Goal: Task Accomplishment & Management: Manage account settings

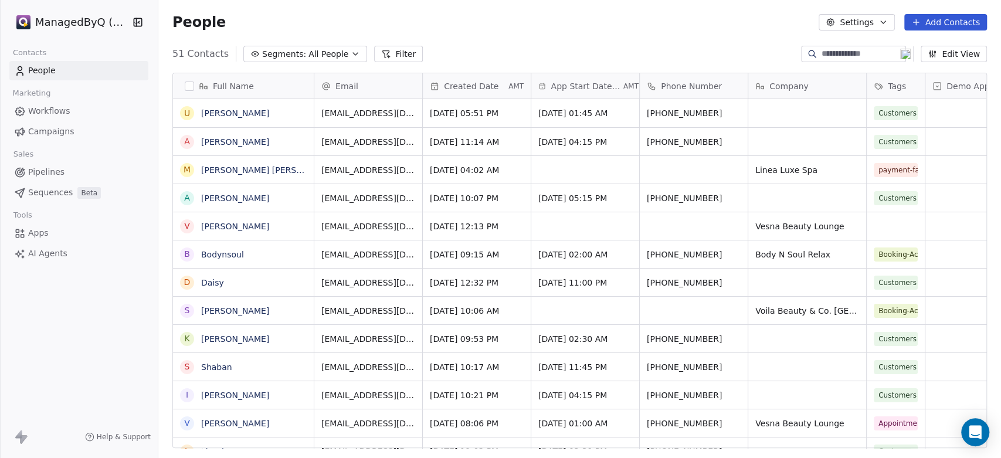
scroll to position [393, 832]
click at [43, 106] on span "Workflows" at bounding box center [49, 111] width 42 height 12
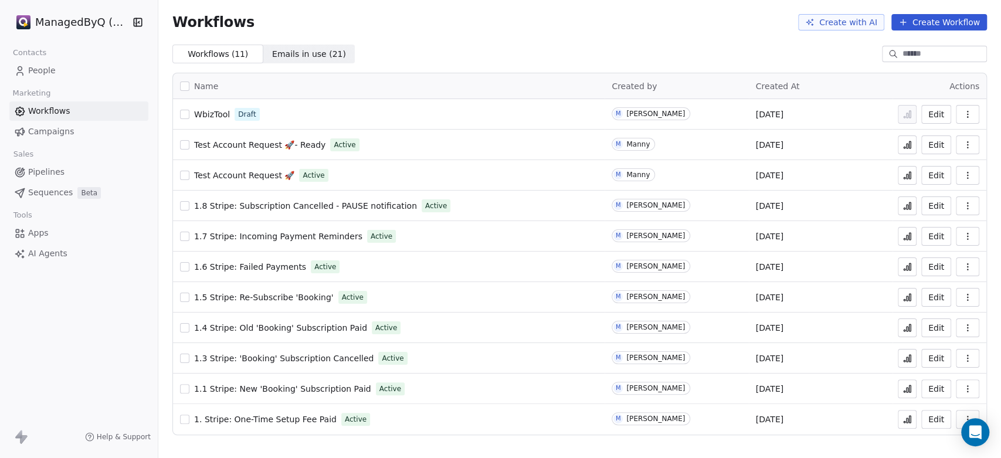
click at [72, 18] on html "ManagedByQ (FZE) Contacts People Marketing Workflows Campaigns Sales Pipelines …" at bounding box center [500, 229] width 1001 height 458
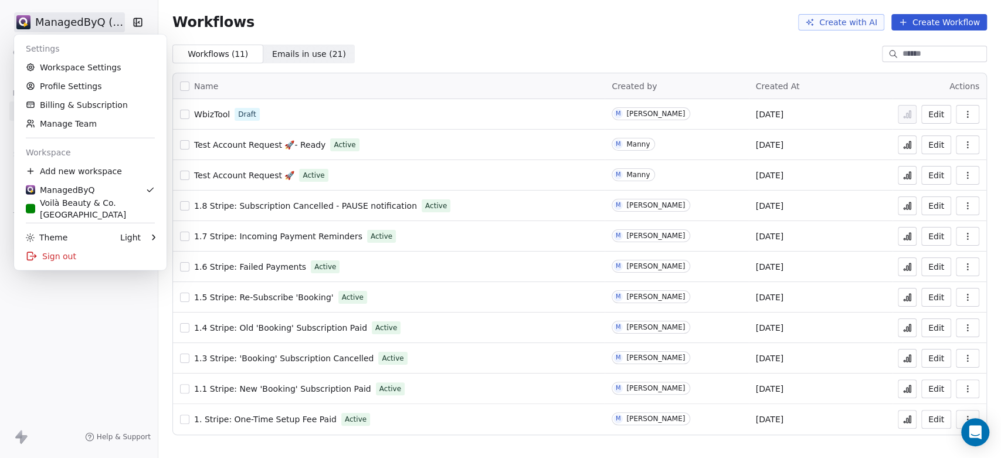
click at [70, 15] on html "ManagedByQ (FZE) Contacts People Marketing Workflows Campaigns Sales Pipelines …" at bounding box center [500, 229] width 1001 height 458
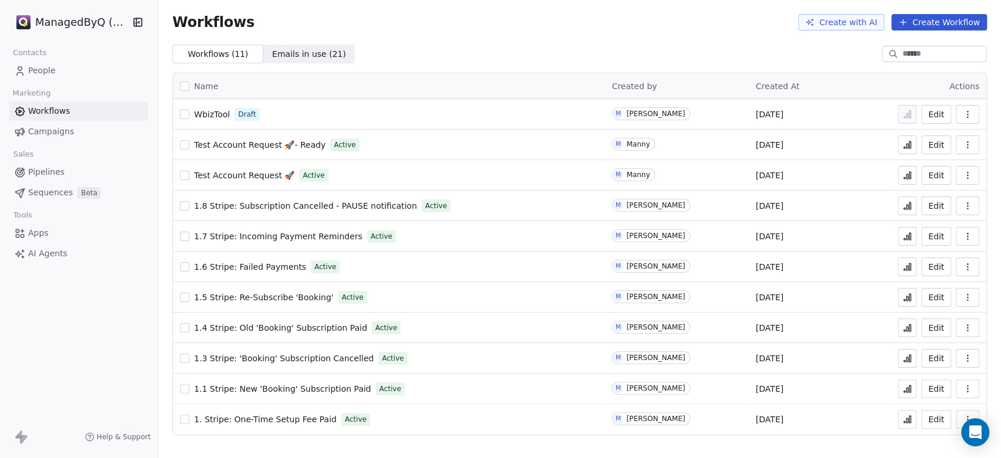
click at [42, 67] on span "People" at bounding box center [42, 70] width 28 height 12
click at [38, 70] on span "People" at bounding box center [42, 70] width 28 height 12
click at [84, 17] on html "ManagedByQ (FZE) Contacts People Marketing Workflows Campaigns Sales Pipelines …" at bounding box center [500, 229] width 1001 height 458
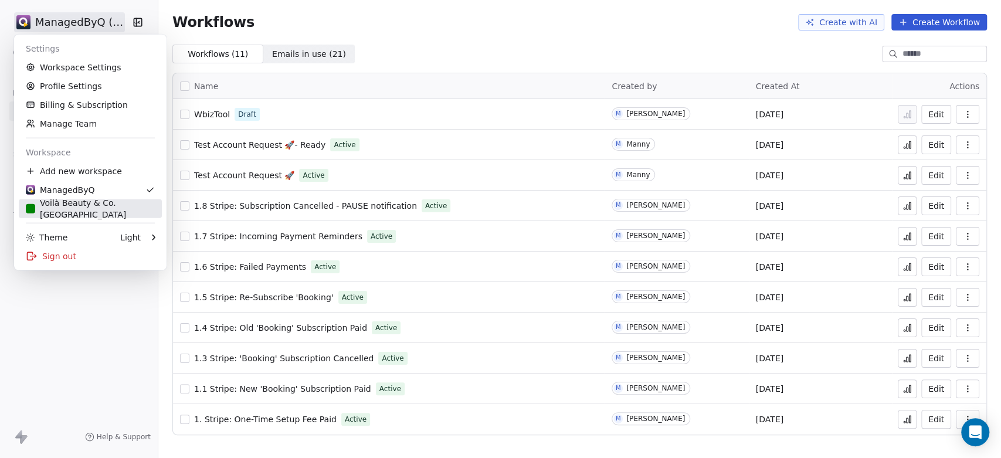
click at [84, 206] on div "Voilà Beauty & Co. [GEOGRAPHIC_DATA]" at bounding box center [90, 208] width 129 height 23
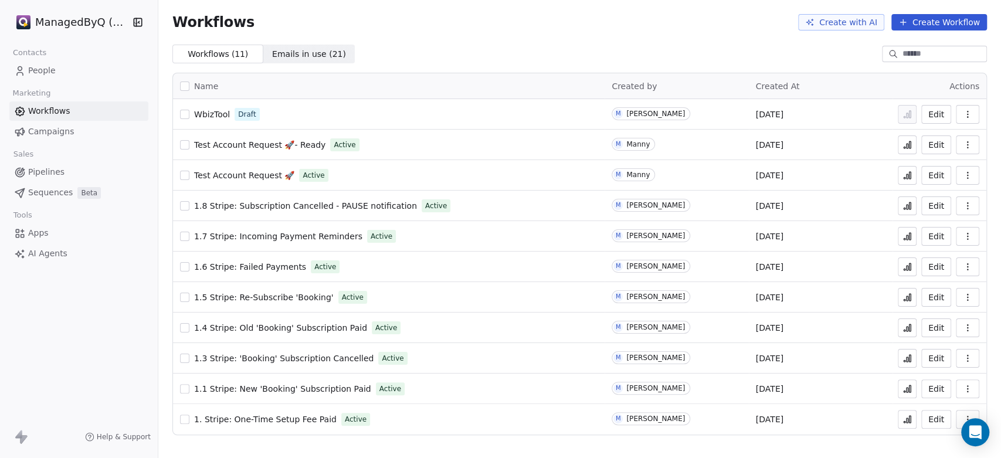
click at [53, 70] on span "People" at bounding box center [42, 70] width 28 height 12
click at [33, 68] on span "People" at bounding box center [42, 70] width 28 height 12
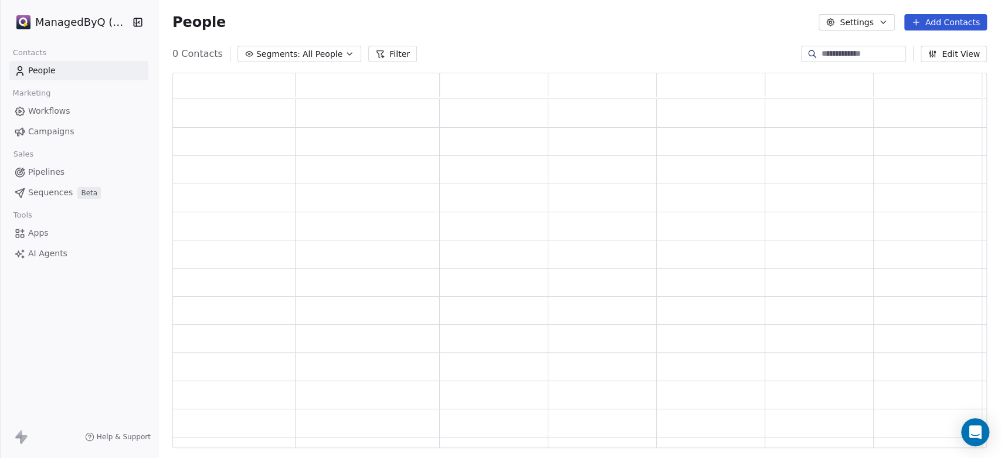
scroll to position [365, 804]
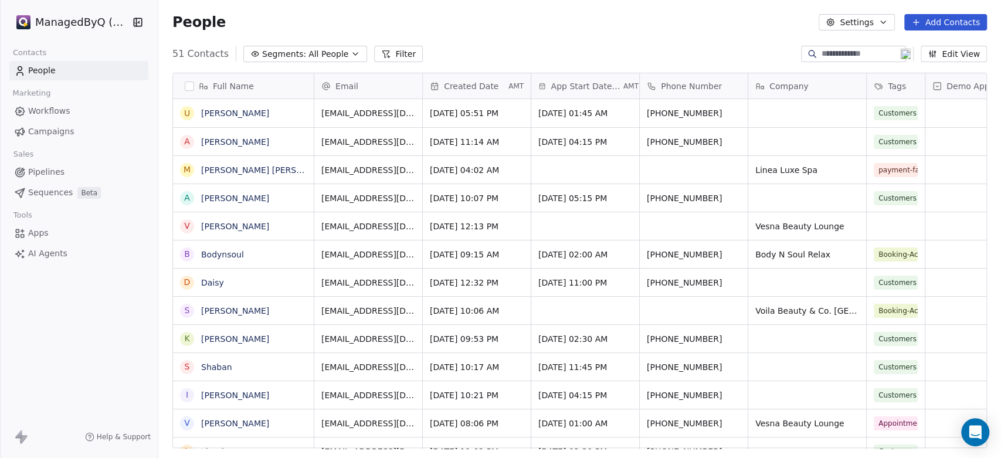
click at [70, 11] on div "ManagedByQ (FZE)" at bounding box center [79, 22] width 158 height 45
click at [74, 16] on html "ManagedByQ (FZE) Contacts People Marketing Workflows Campaigns Sales Pipelines …" at bounding box center [500, 229] width 1001 height 458
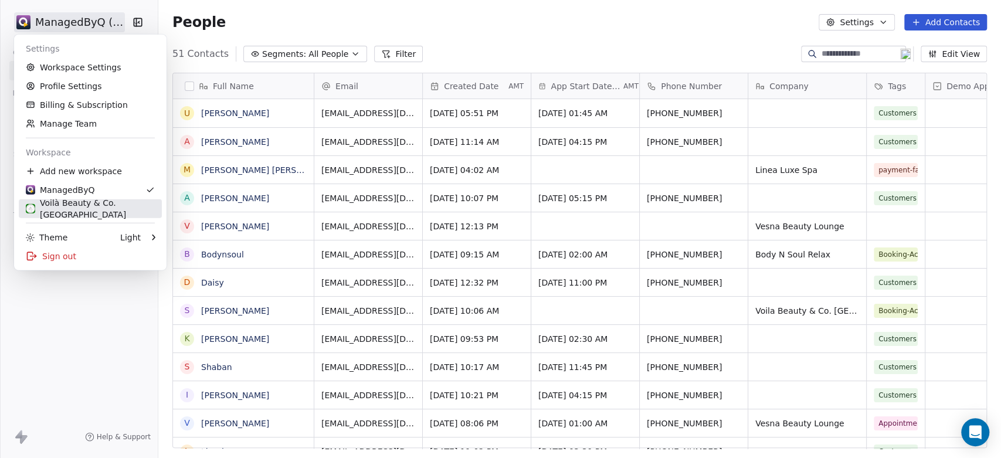
click at [80, 205] on div "Voilà Beauty & Co. [GEOGRAPHIC_DATA]" at bounding box center [90, 208] width 129 height 23
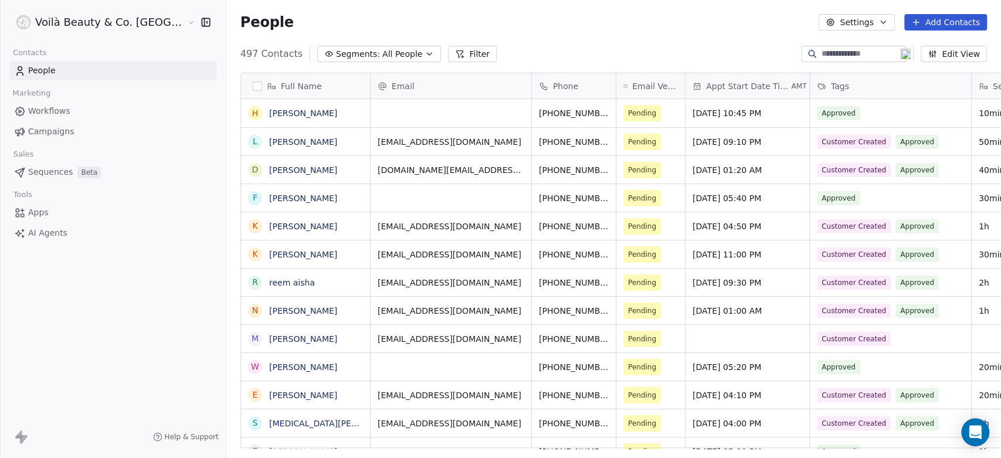
scroll to position [393, 816]
click at [269, 113] on link "Hajer Alblooshi" at bounding box center [303, 112] width 68 height 9
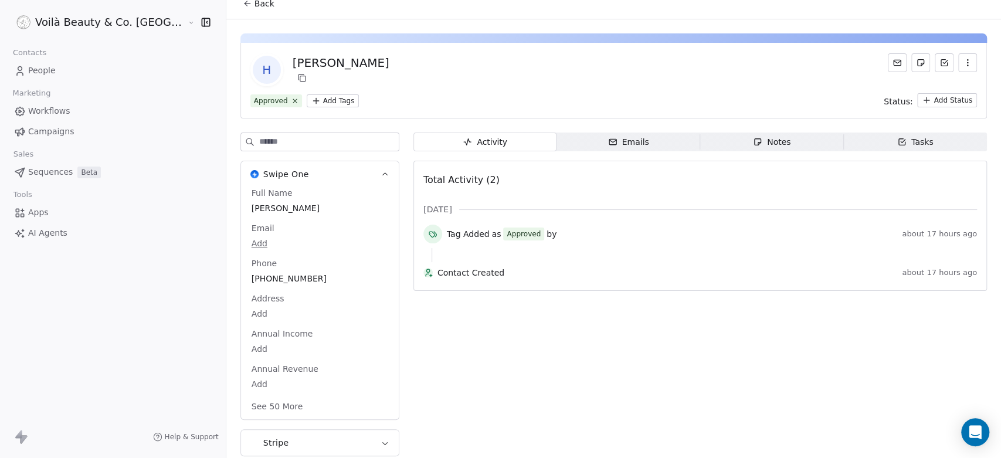
scroll to position [16, 0]
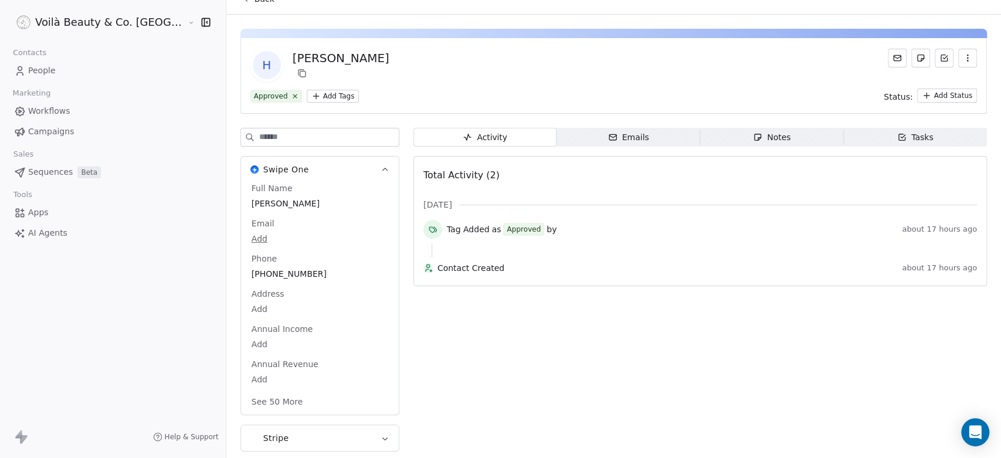
click at [39, 70] on span "People" at bounding box center [42, 70] width 28 height 12
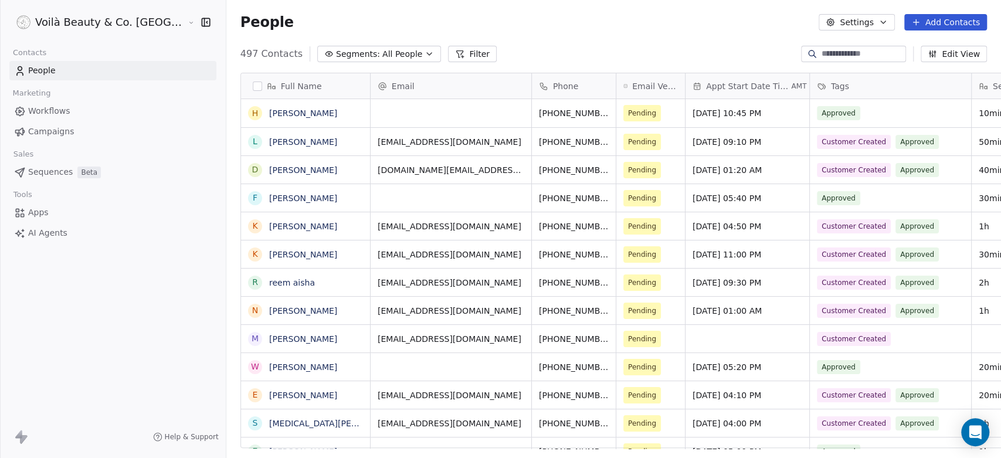
scroll to position [393, 816]
click at [44, 127] on span "Campaigns" at bounding box center [51, 131] width 46 height 12
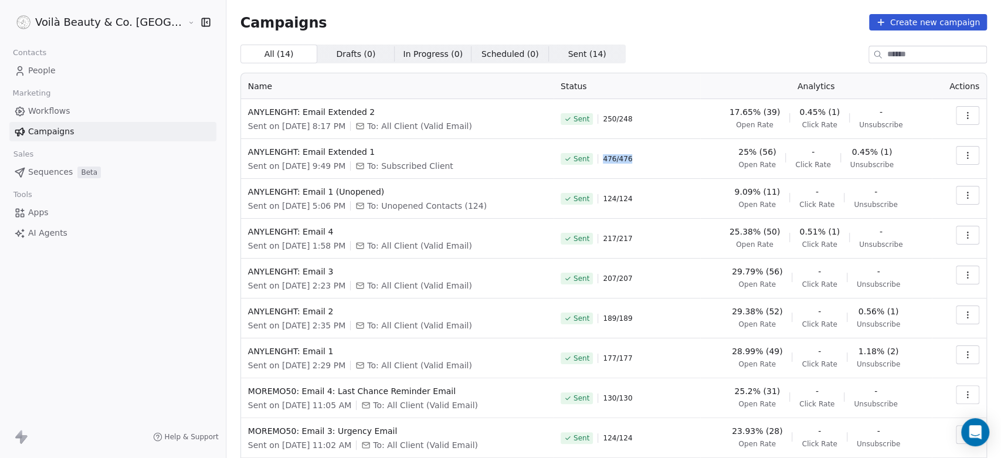
drag, startPoint x: 582, startPoint y: 158, endPoint x: 629, endPoint y: 158, distance: 46.9
click at [629, 158] on div "Sent 476 / 476" at bounding box center [626, 159] width 132 height 26
click at [35, 110] on span "Workflows" at bounding box center [49, 111] width 42 height 12
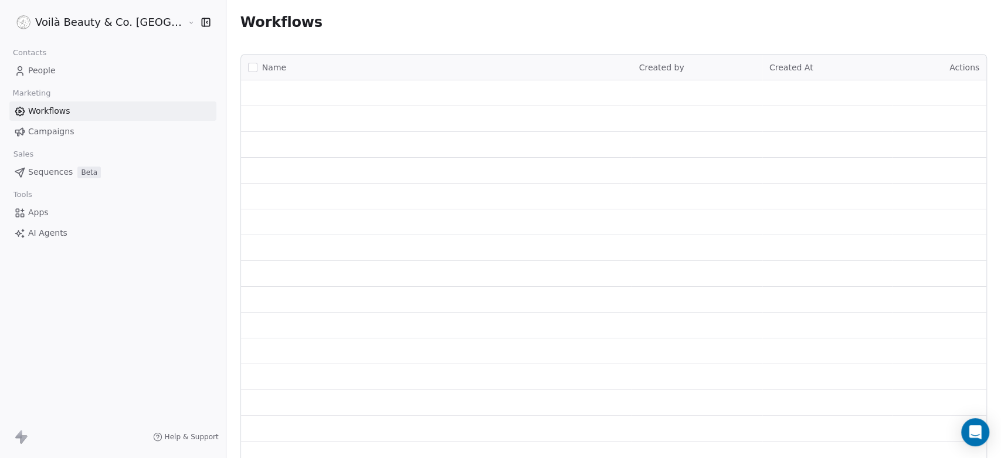
click at [42, 72] on span "People" at bounding box center [42, 70] width 28 height 12
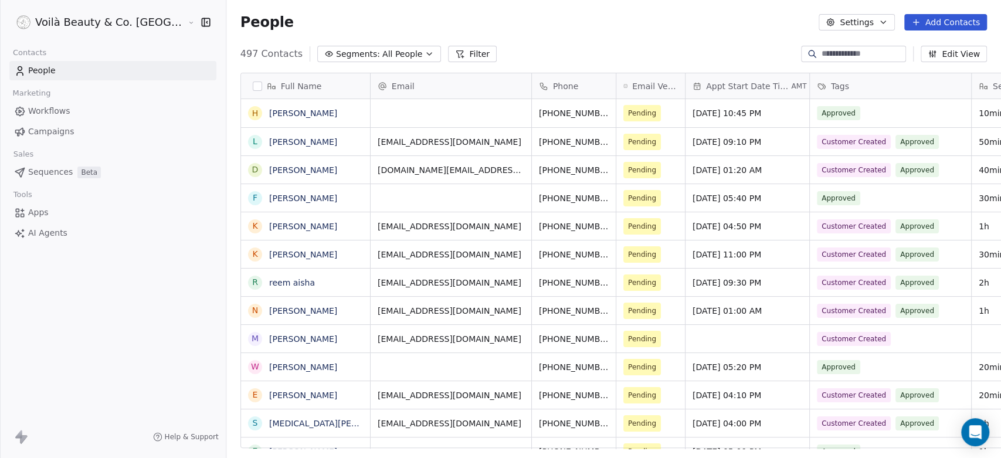
scroll to position [393, 816]
click at [253, 83] on button "button" at bounding box center [257, 85] width 9 height 9
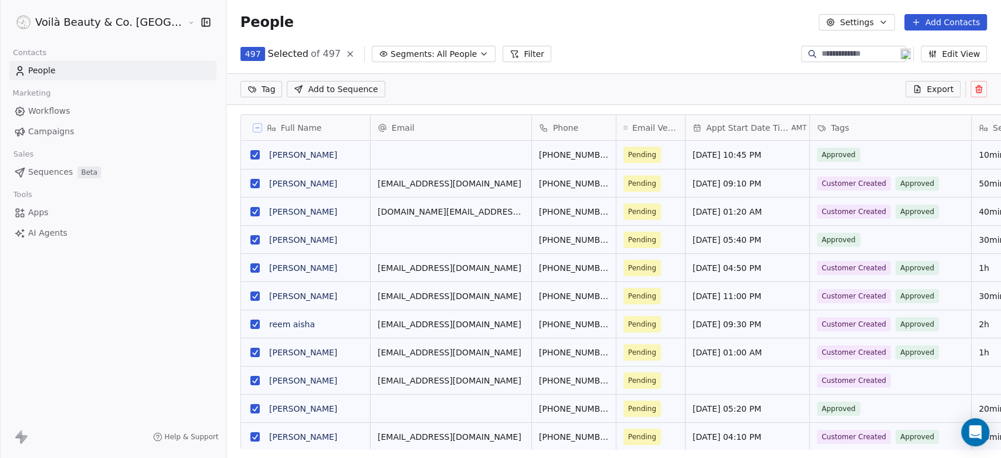
click at [254, 126] on icon at bounding box center [257, 128] width 6 height 6
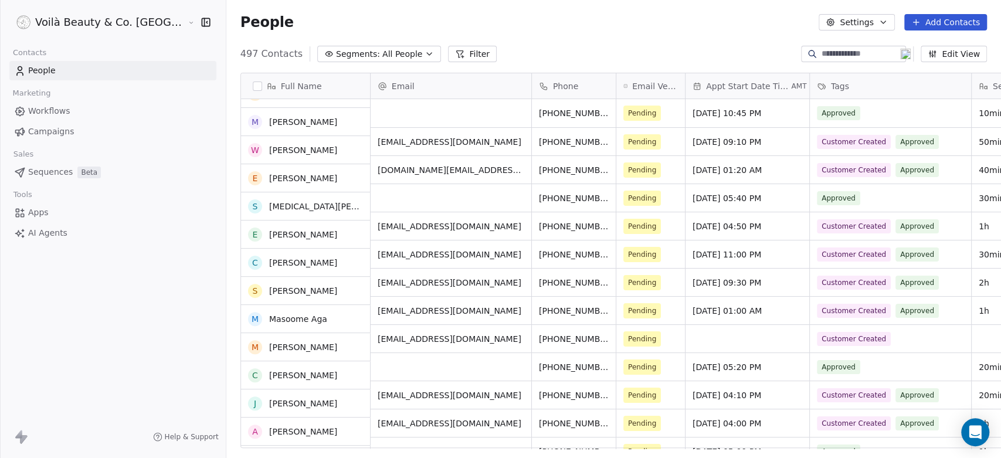
scroll to position [0, 0]
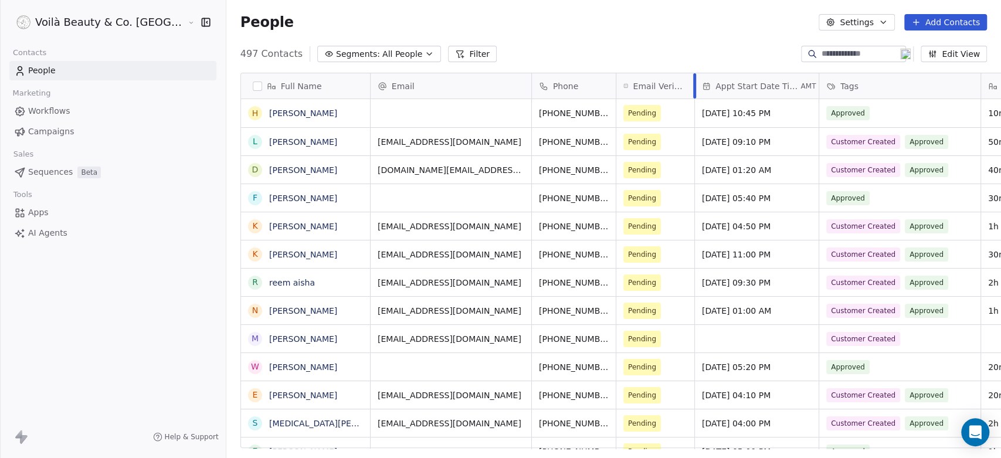
drag, startPoint x: 632, startPoint y: 83, endPoint x: 641, endPoint y: 83, distance: 9.4
click at [693, 83] on div at bounding box center [694, 85] width 3 height 25
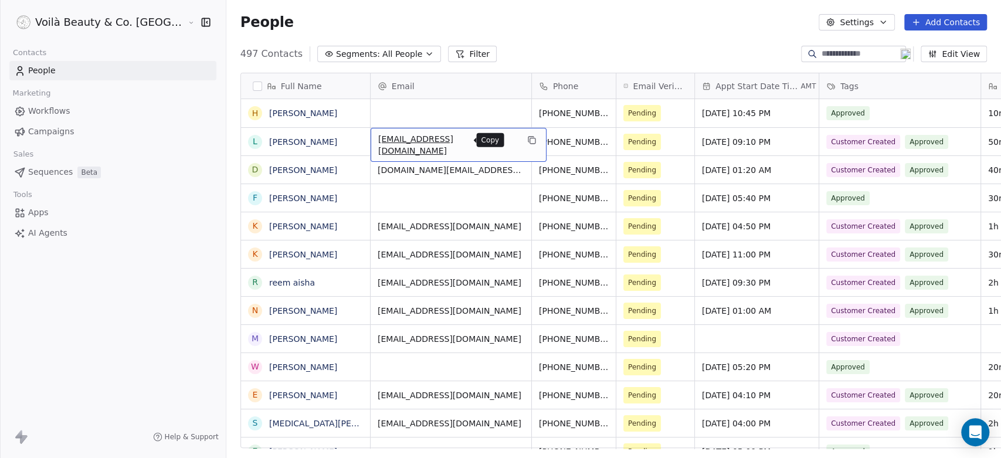
click at [529, 143] on icon "grid" at bounding box center [531, 140] width 5 height 5
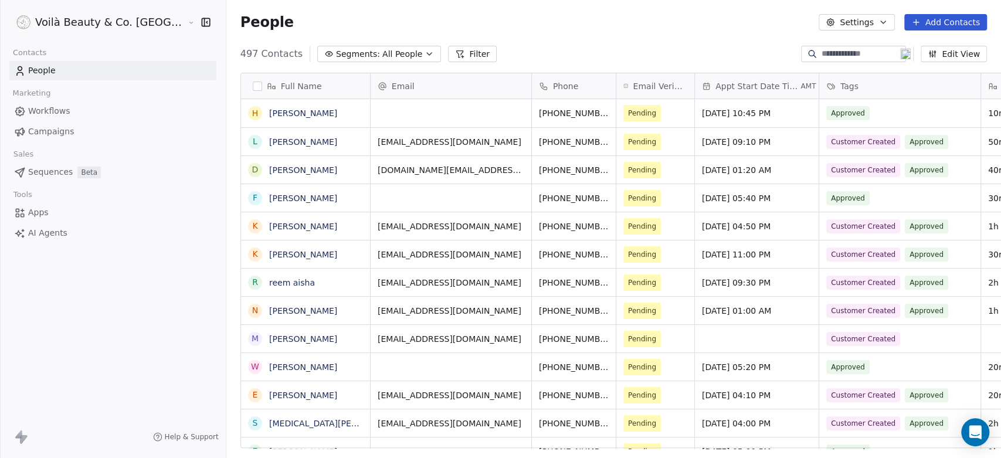
click at [50, 112] on span "Workflows" at bounding box center [49, 111] width 42 height 12
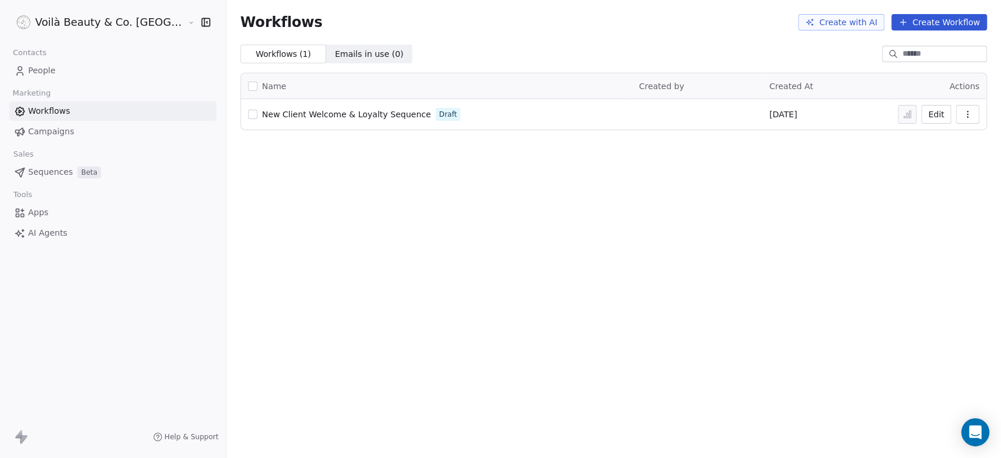
click at [48, 131] on span "Campaigns" at bounding box center [51, 131] width 46 height 12
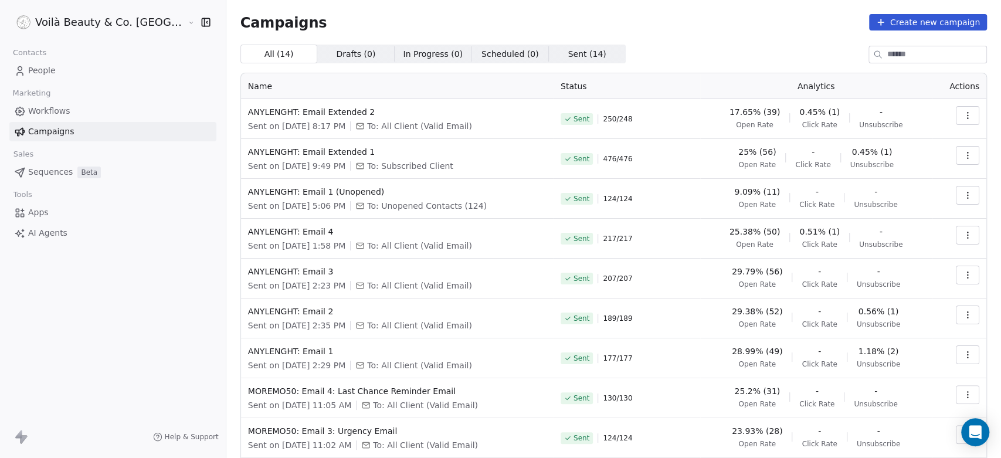
click at [969, 118] on td at bounding box center [958, 119] width 55 height 40
click at [962, 118] on icon "button" at bounding box center [966, 115] width 9 height 9
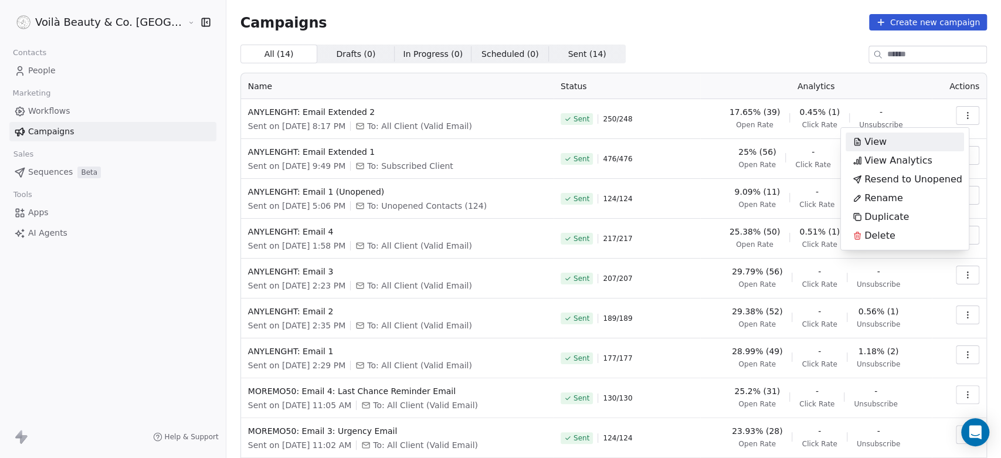
click at [384, 127] on html "Voilà Beauty & Co. Lounge Contacts People Marketing Workflows Campaigns Sales S…" at bounding box center [500, 229] width 1001 height 458
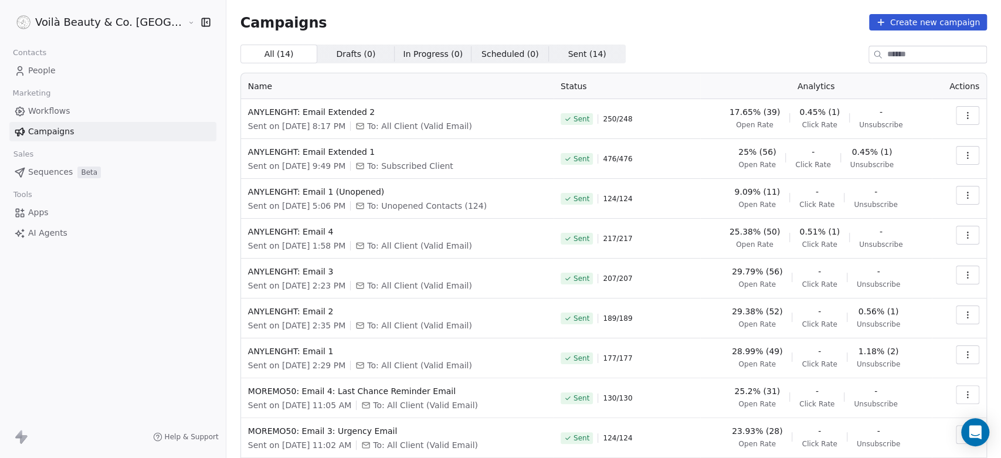
click at [390, 125] on span "To: All Client (Valid Email)" at bounding box center [419, 126] width 105 height 12
click at [962, 116] on icon "button" at bounding box center [966, 115] width 9 height 9
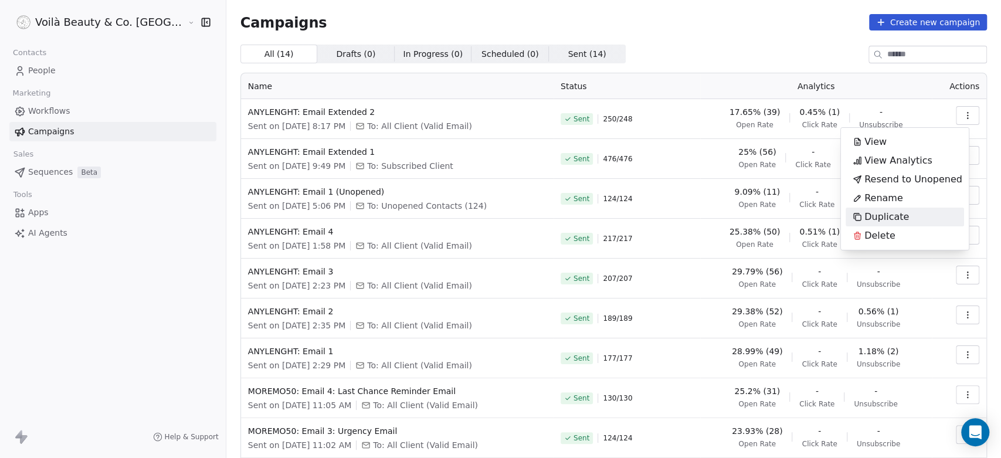
click at [886, 213] on span "Duplicate" at bounding box center [886, 217] width 45 height 14
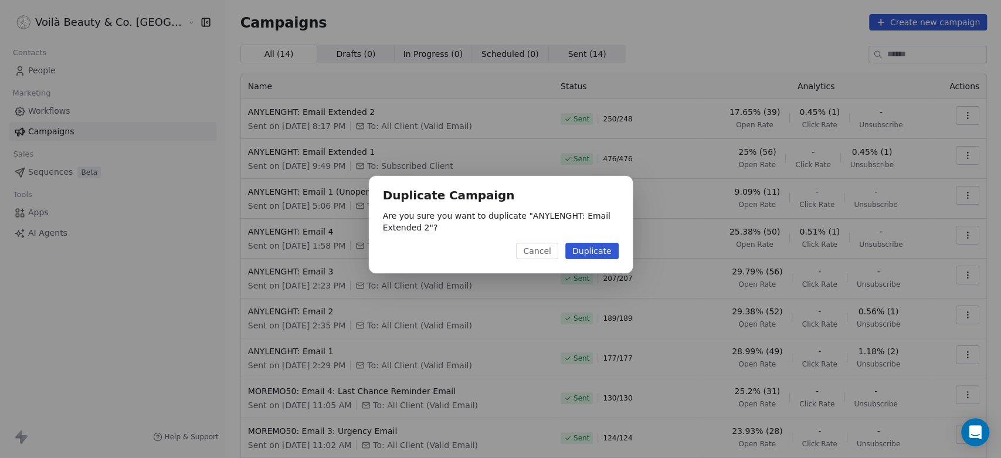
click at [591, 253] on button "Duplicate" at bounding box center [591, 251] width 53 height 16
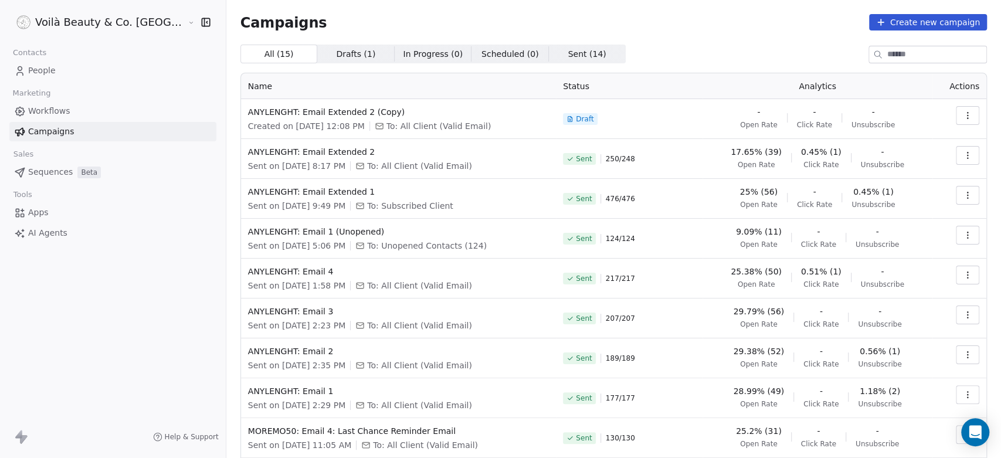
click at [955, 116] on button "button" at bounding box center [966, 115] width 23 height 19
click at [42, 69] on html "Voilà Beauty & Co. Lounge Contacts People Marketing Workflows Campaigns Sales S…" at bounding box center [500, 229] width 1001 height 458
click at [39, 70] on span "People" at bounding box center [42, 70] width 28 height 12
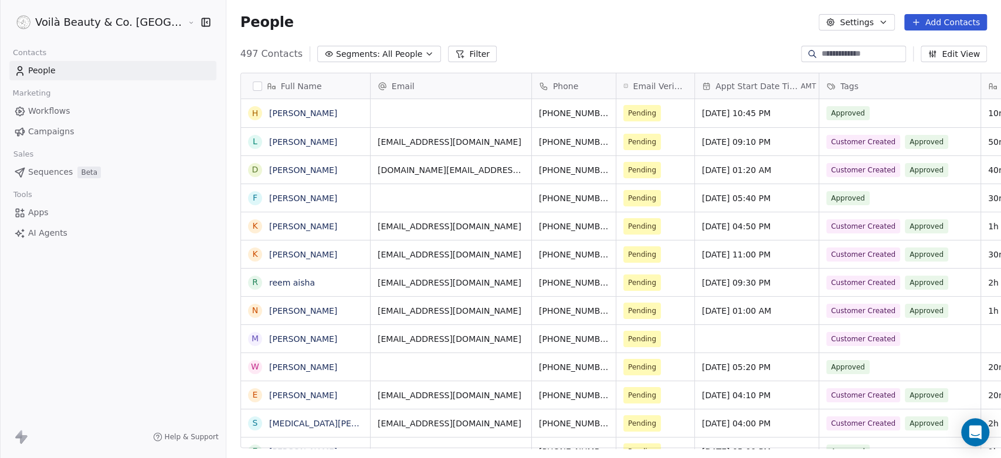
scroll to position [393, 816]
click at [424, 55] on icon "button" at bounding box center [428, 53] width 9 height 9
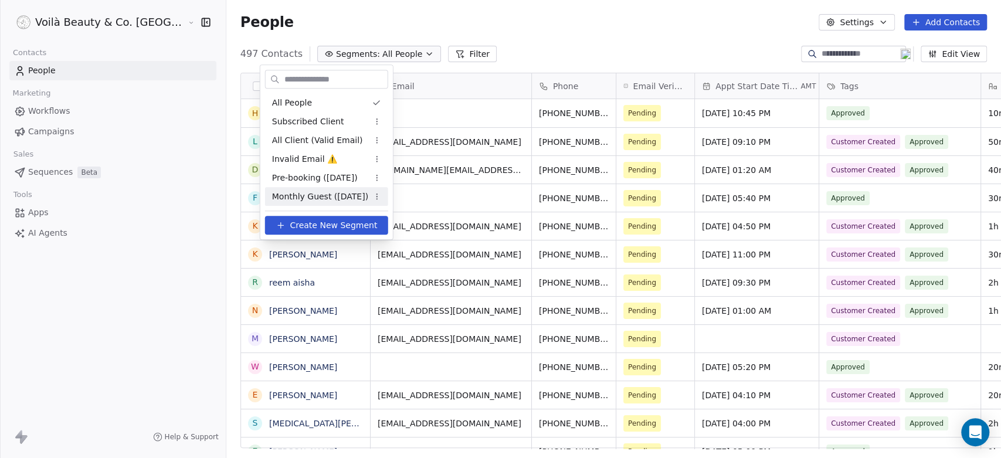
click at [312, 220] on span "Create New Segment" at bounding box center [333, 225] width 87 height 12
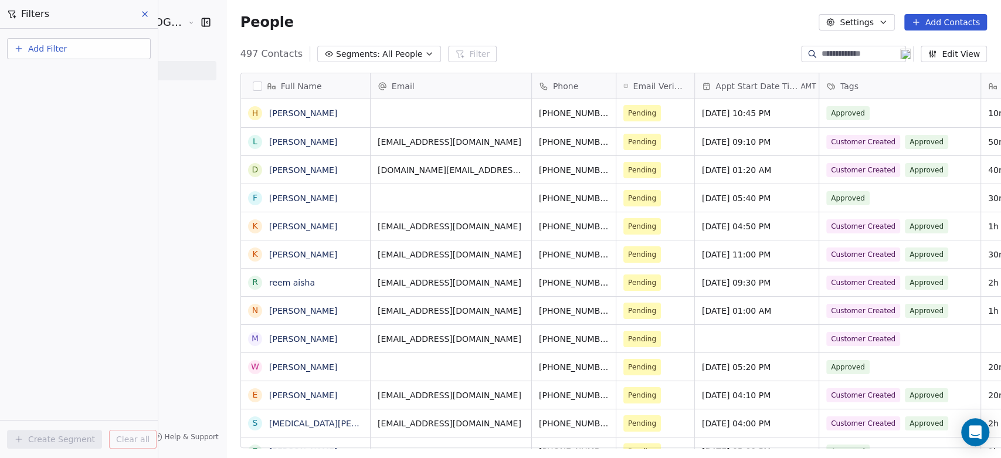
click at [52, 44] on span "Add Filter" at bounding box center [47, 49] width 39 height 12
click at [64, 77] on span "Contact properties" at bounding box center [57, 76] width 76 height 12
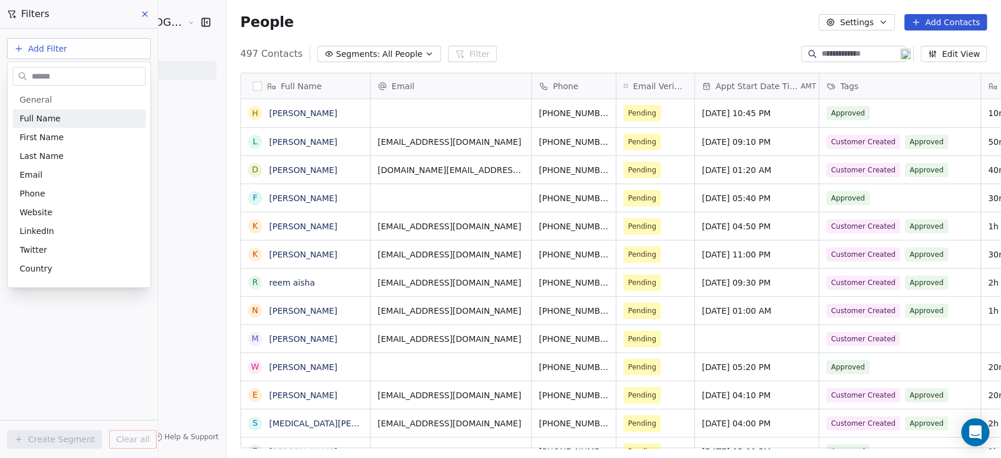
click at [66, 51] on html "Voilà Beauty & Co. Lounge Contacts People Marketing Workflows Campaigns Sales S…" at bounding box center [500, 229] width 1001 height 458
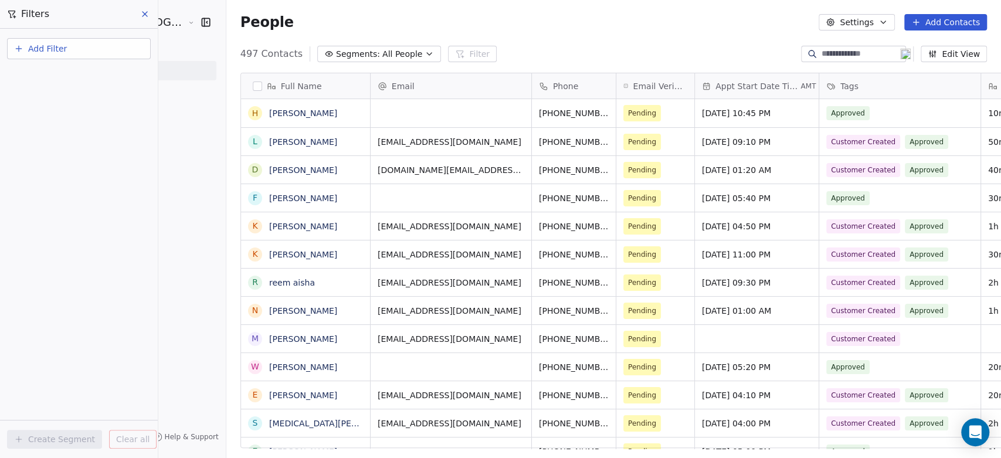
click at [61, 50] on span "Add Filter" at bounding box center [47, 49] width 39 height 12
click at [52, 77] on span "Contact properties" at bounding box center [57, 76] width 76 height 12
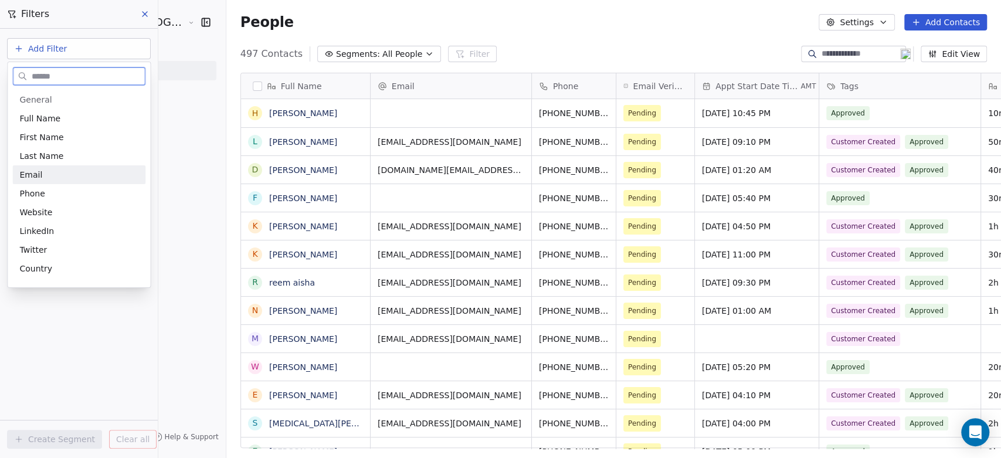
click at [34, 174] on span "Email" at bounding box center [30, 175] width 23 height 12
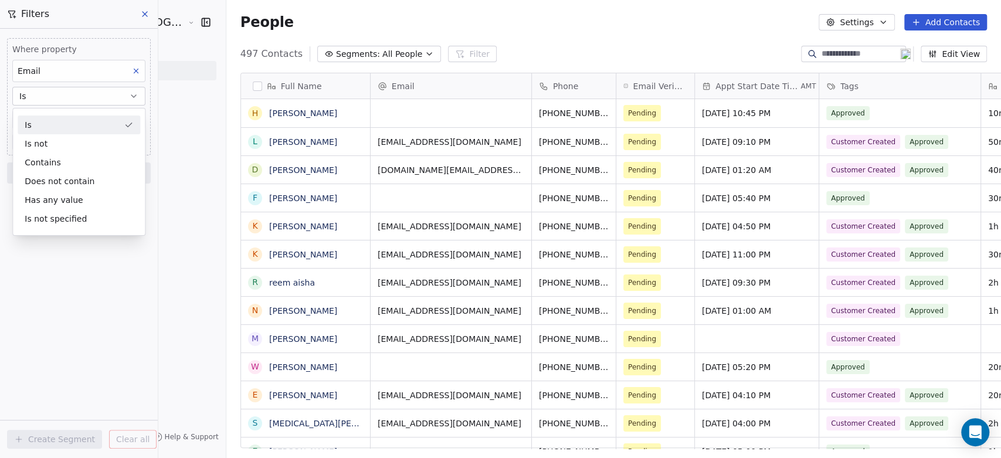
click at [55, 88] on button "Is" at bounding box center [78, 96] width 133 height 19
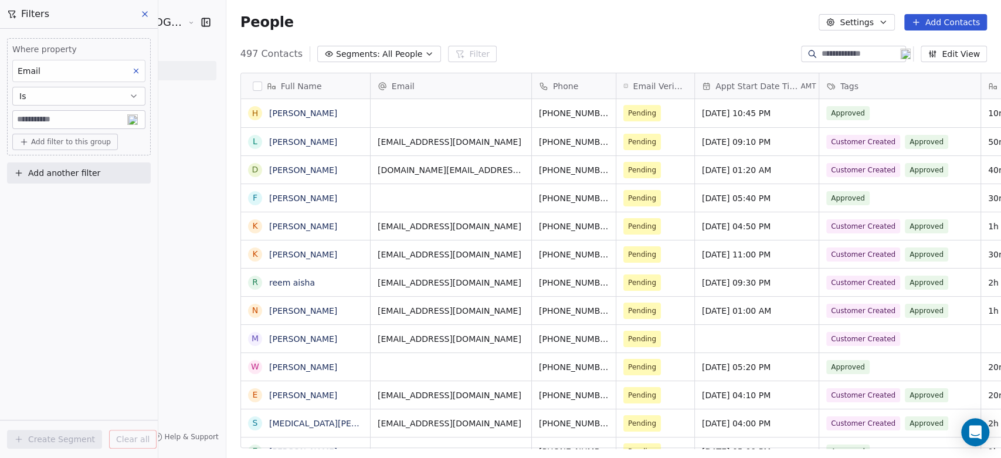
click at [40, 117] on input at bounding box center [79, 120] width 132 height 18
click at [30, 221] on div "Where property Email Is Add filter to this group Add another filter Create Segm…" at bounding box center [79, 243] width 158 height 429
click at [70, 114] on input at bounding box center [79, 120] width 132 height 18
click at [140, 67] on icon at bounding box center [136, 71] width 8 height 8
click at [98, 39] on button "Add Filter" at bounding box center [79, 48] width 144 height 21
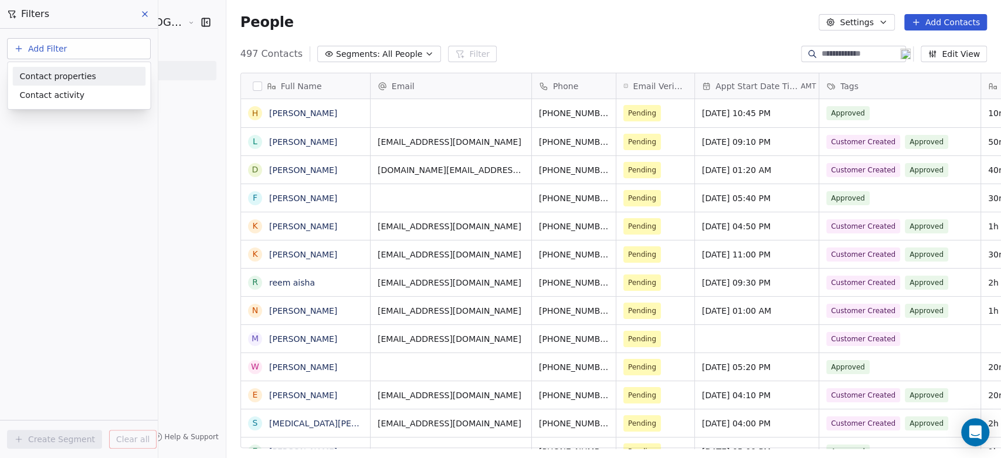
click at [75, 74] on span "Contact properties" at bounding box center [57, 76] width 76 height 12
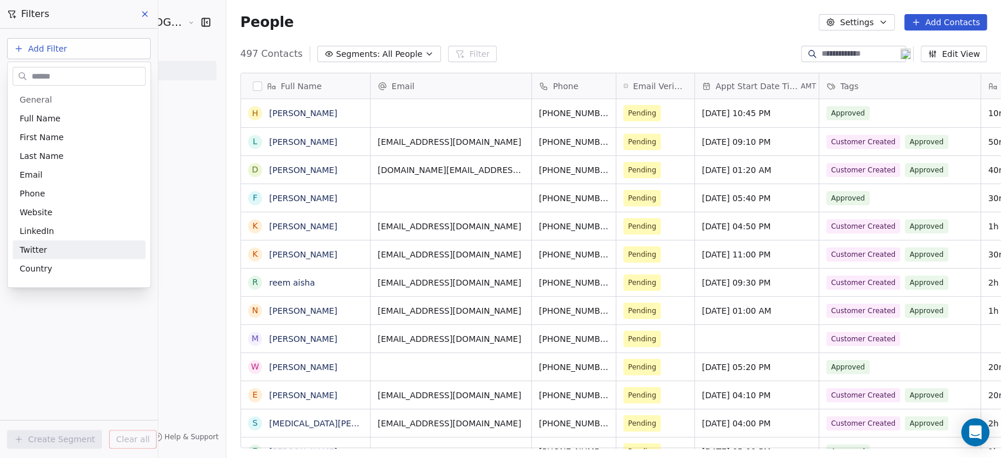
click at [56, 356] on html "Voilà Beauty & Co. Lounge Contacts People Marketing Workflows Campaigns Sales S…" at bounding box center [500, 229] width 1001 height 458
click at [52, 52] on span "Add Filter" at bounding box center [47, 49] width 39 height 12
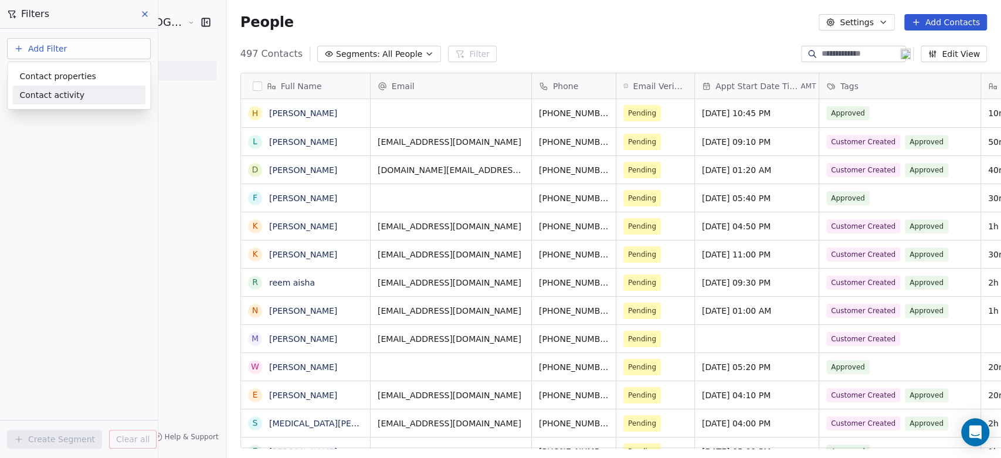
click at [47, 92] on span "Contact activity" at bounding box center [51, 95] width 65 height 12
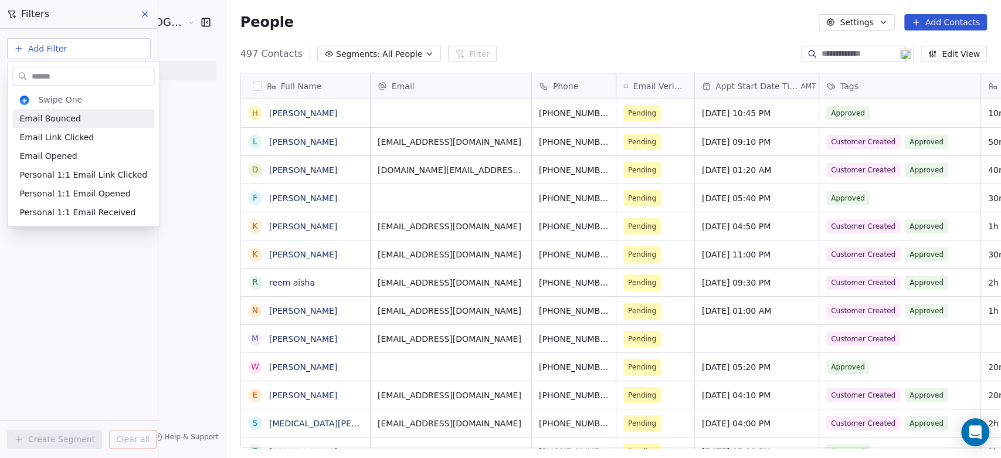
click at [51, 47] on html "Voilà Beauty & Co. Lounge Contacts People Marketing Workflows Campaigns Sales S…" at bounding box center [500, 229] width 1001 height 458
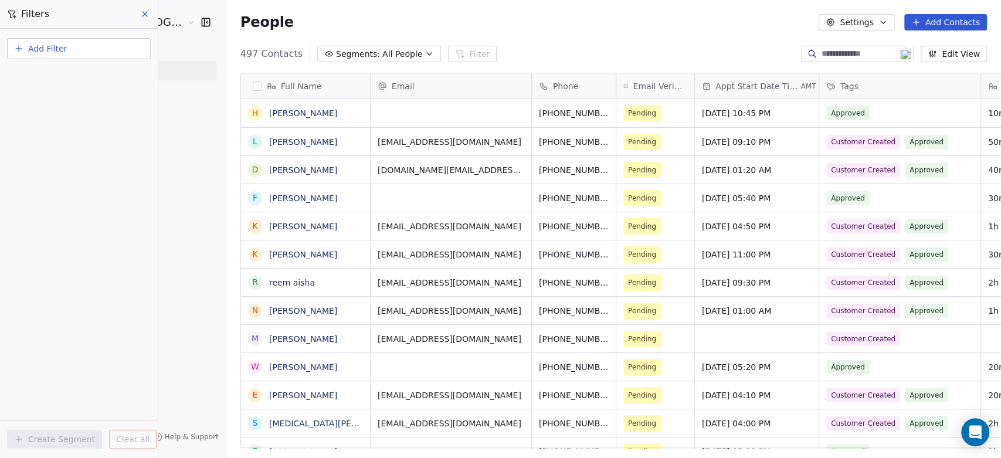
click at [52, 51] on span "Add Filter" at bounding box center [47, 49] width 39 height 12
click at [70, 76] on span "Contact properties" at bounding box center [57, 76] width 76 height 12
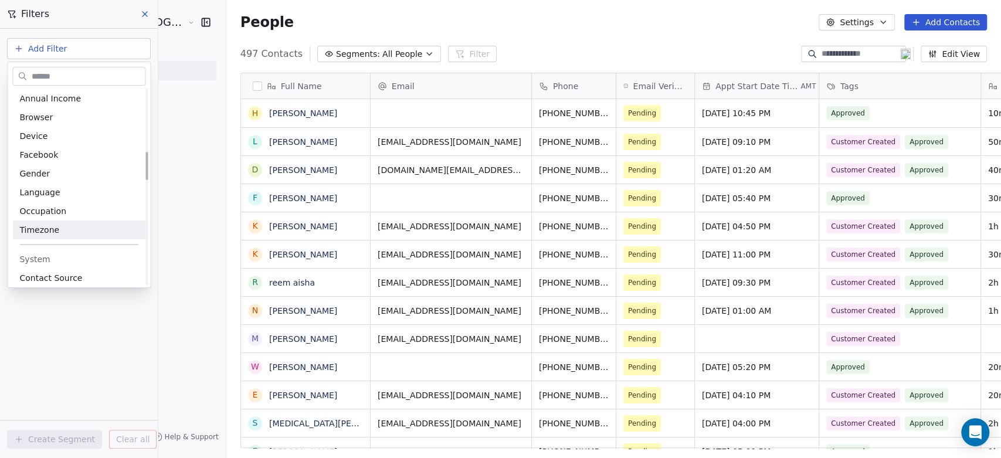
scroll to position [434, 0]
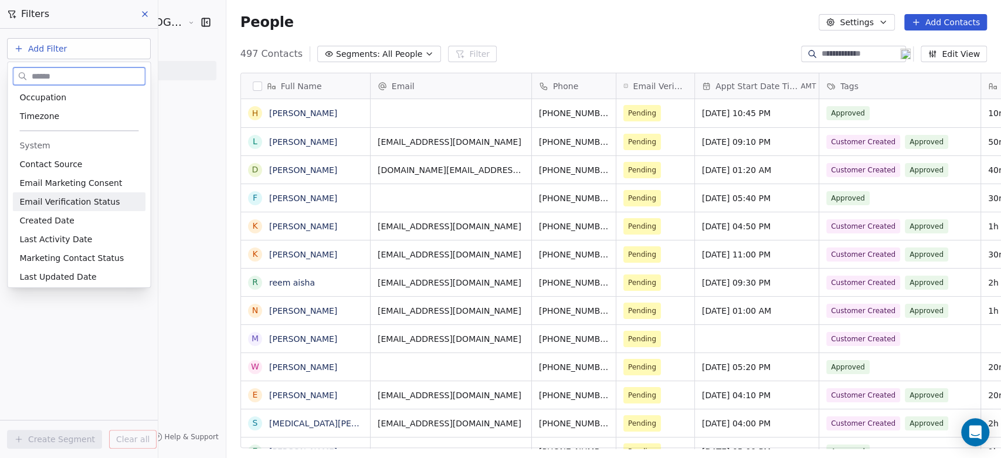
click at [81, 202] on span "Email Verification Status" at bounding box center [69, 202] width 100 height 12
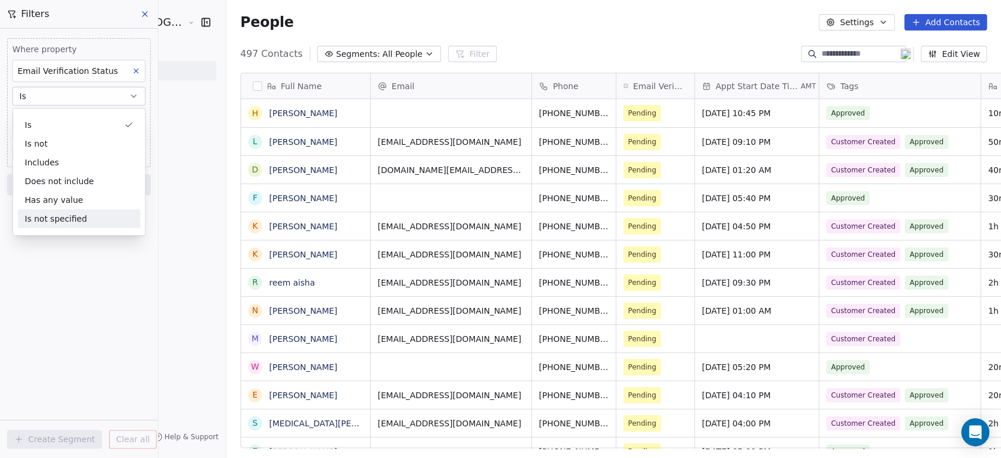
click at [80, 304] on div "Where property Email Verification Status Is Select Email Verification Status Ad…" at bounding box center [79, 243] width 158 height 429
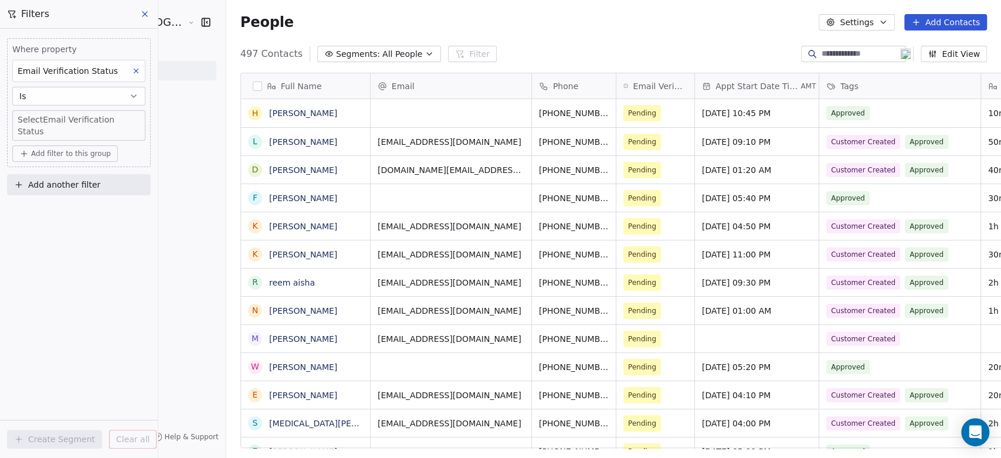
click at [35, 122] on body "Voilà Beauty & Co. Lounge Contacts People Marketing Workflows Campaigns Sales S…" at bounding box center [500, 229] width 1001 height 458
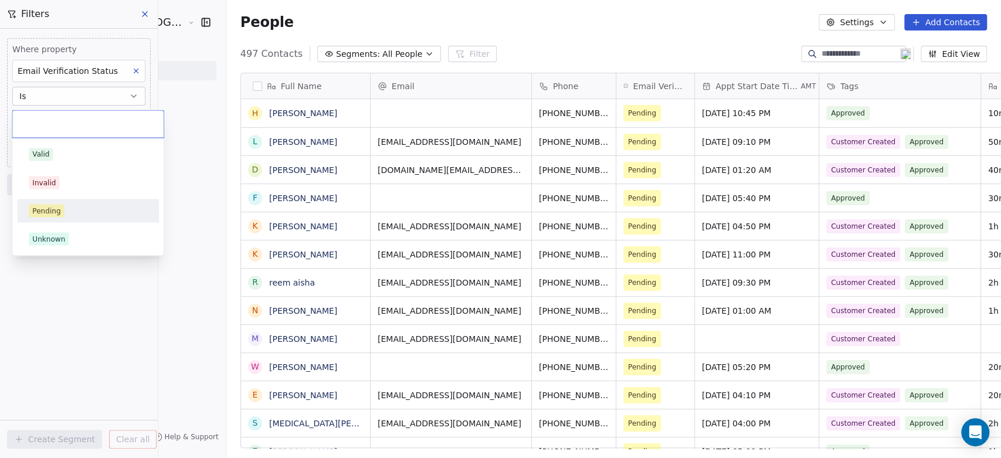
click at [46, 213] on div "Pending" at bounding box center [46, 210] width 28 height 11
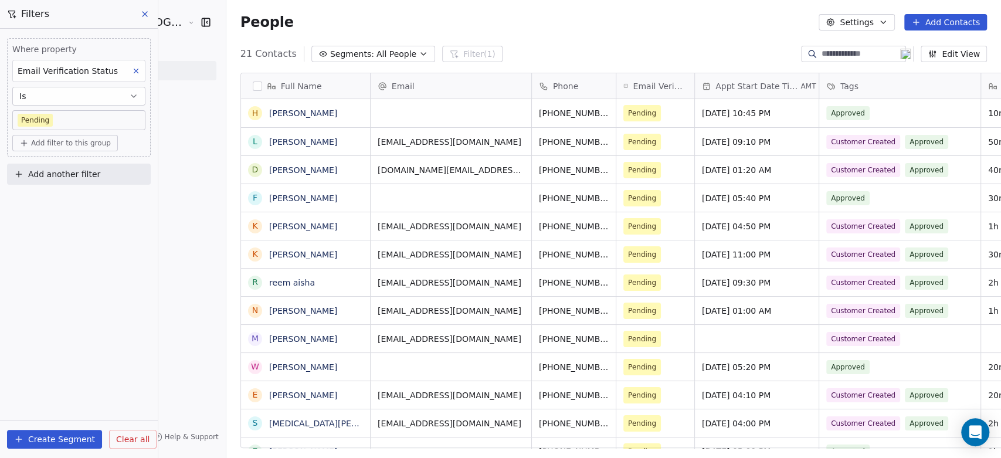
scroll to position [393, 816]
click at [40, 172] on span "Add another filter" at bounding box center [64, 174] width 72 height 12
click at [42, 198] on span "Contact properties" at bounding box center [57, 201] width 76 height 12
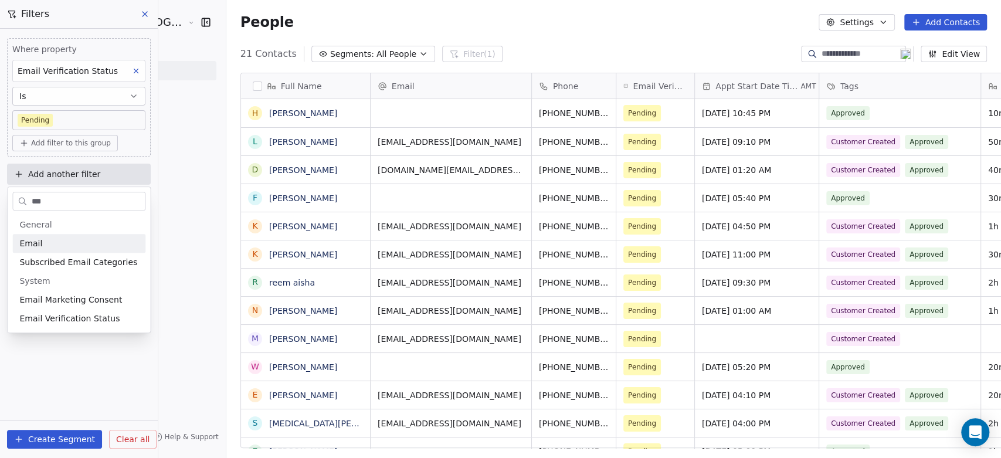
type input "***"
click at [42, 243] on div "Email" at bounding box center [78, 243] width 119 height 12
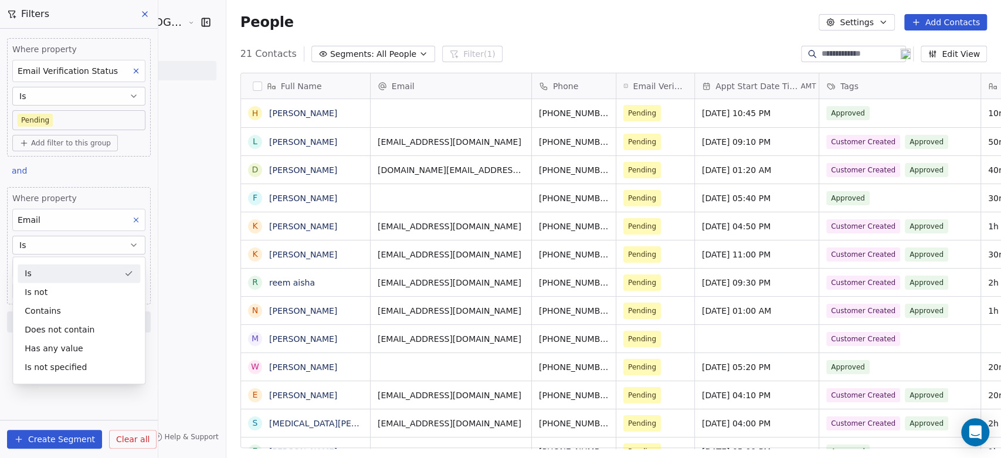
click at [55, 243] on button "Is" at bounding box center [78, 245] width 133 height 19
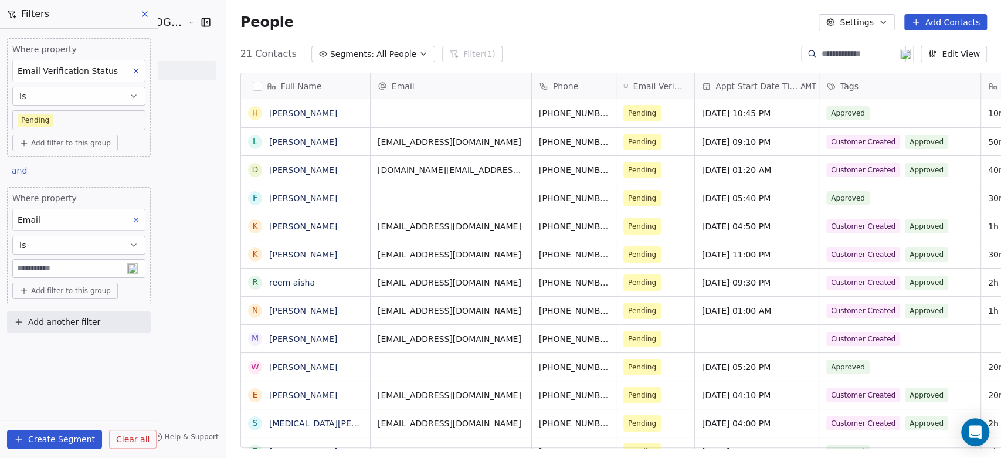
click at [55, 243] on button "Is" at bounding box center [78, 245] width 133 height 19
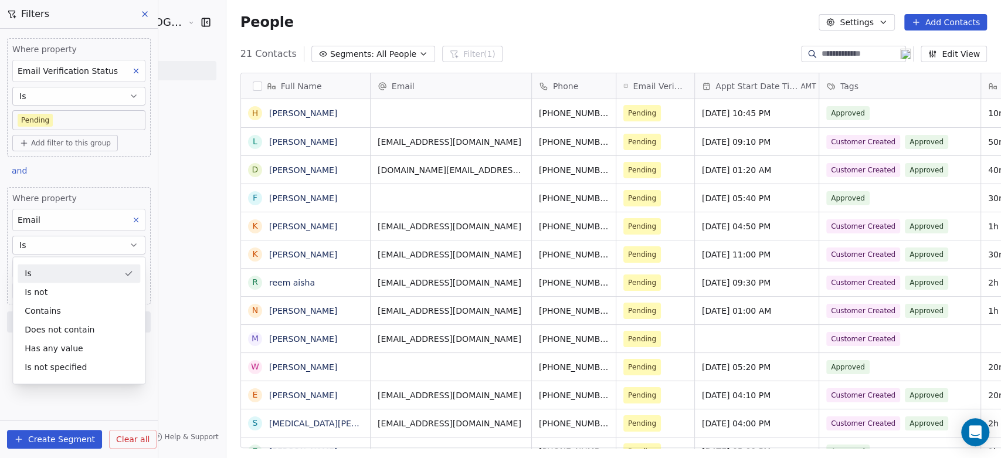
click at [55, 243] on button "Is" at bounding box center [78, 245] width 133 height 19
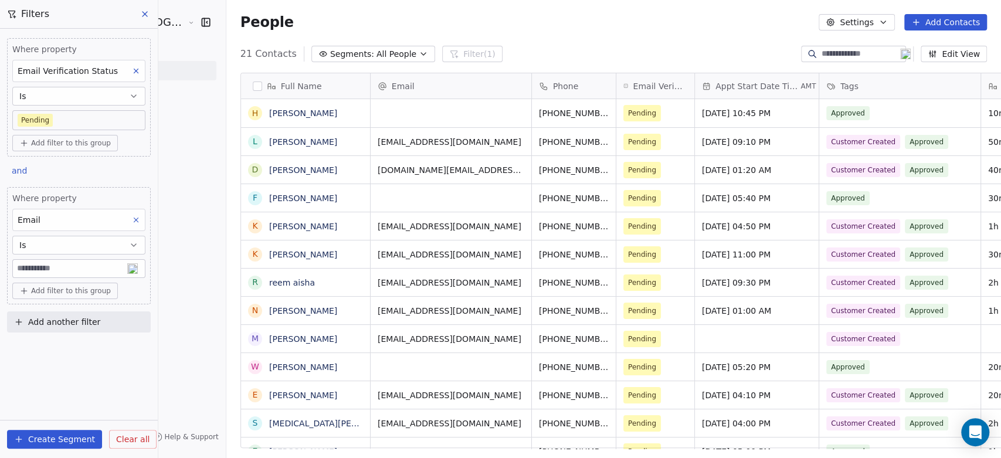
click at [38, 242] on button "Is" at bounding box center [78, 245] width 133 height 19
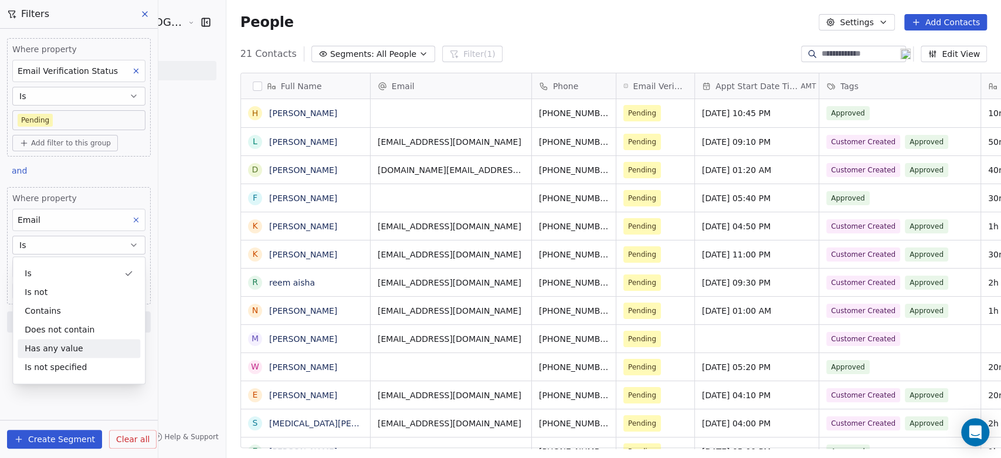
drag, startPoint x: 59, startPoint y: 343, endPoint x: 67, endPoint y: 345, distance: 8.4
click at [59, 344] on div "Has any value" at bounding box center [79, 348] width 122 height 19
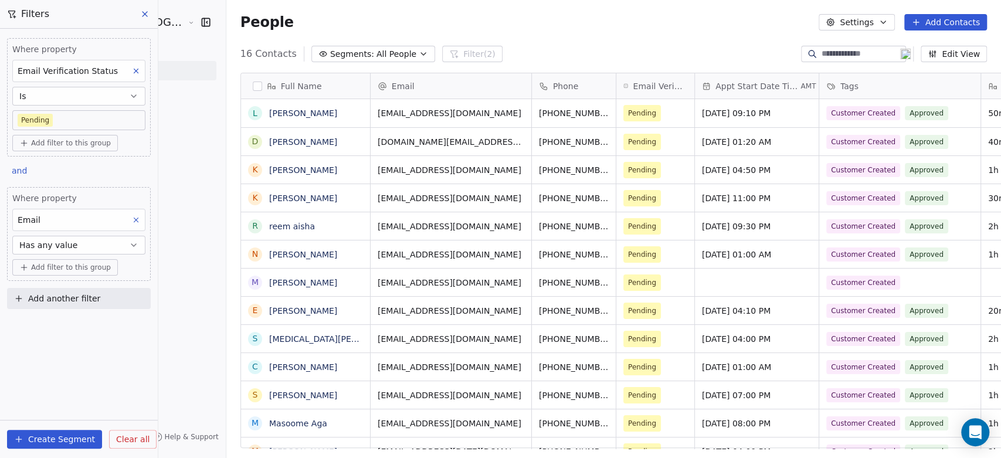
click at [79, 345] on div "Where property Email Verification Status Is Pending Add filter to this group an…" at bounding box center [79, 243] width 158 height 429
click at [53, 440] on button "Create Segment" at bounding box center [54, 439] width 95 height 19
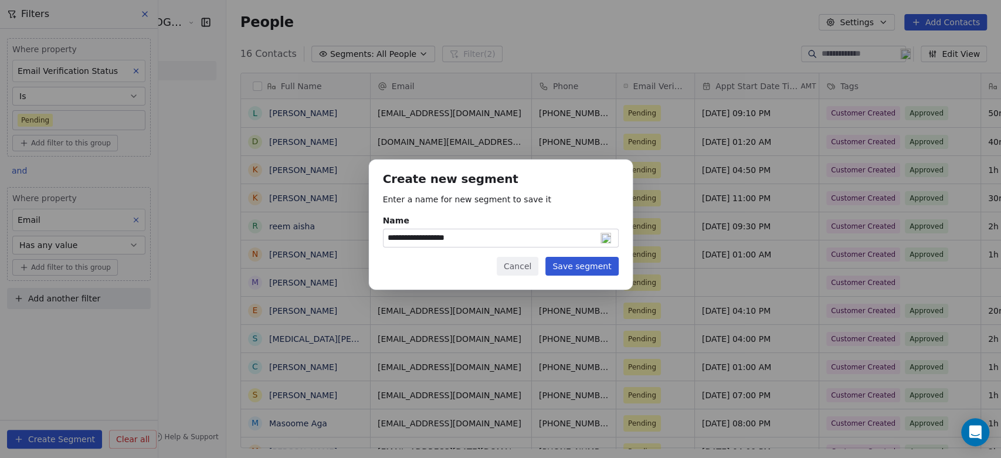
type input "**********"
click at [597, 268] on button "Save segment" at bounding box center [581, 266] width 73 height 19
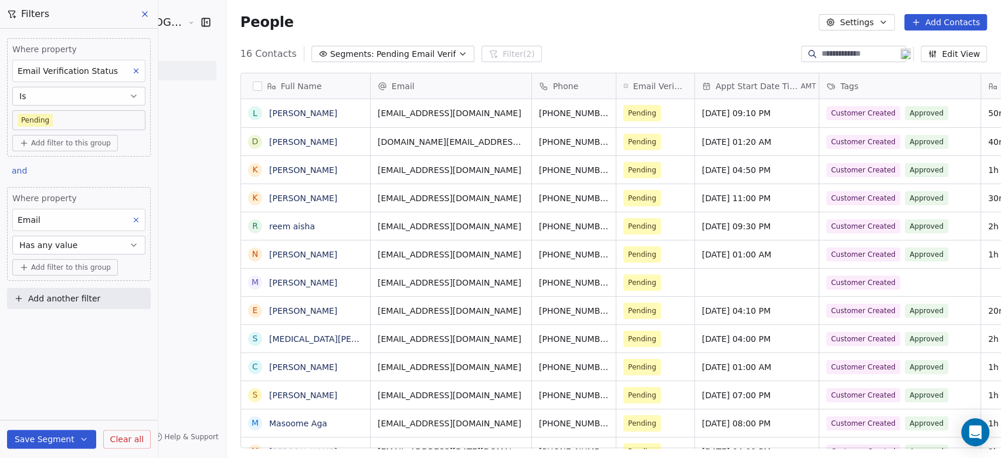
click at [145, 15] on icon at bounding box center [144, 13] width 9 height 9
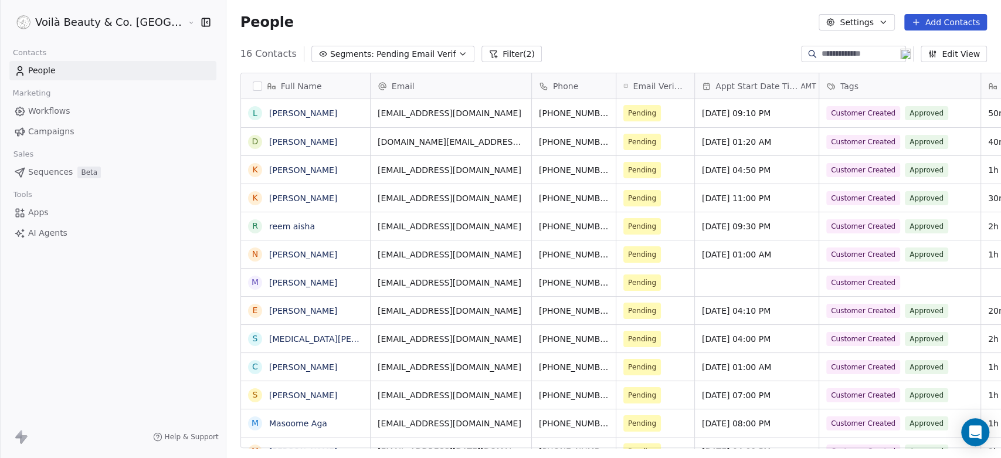
click at [42, 106] on span "Workflows" at bounding box center [49, 111] width 42 height 12
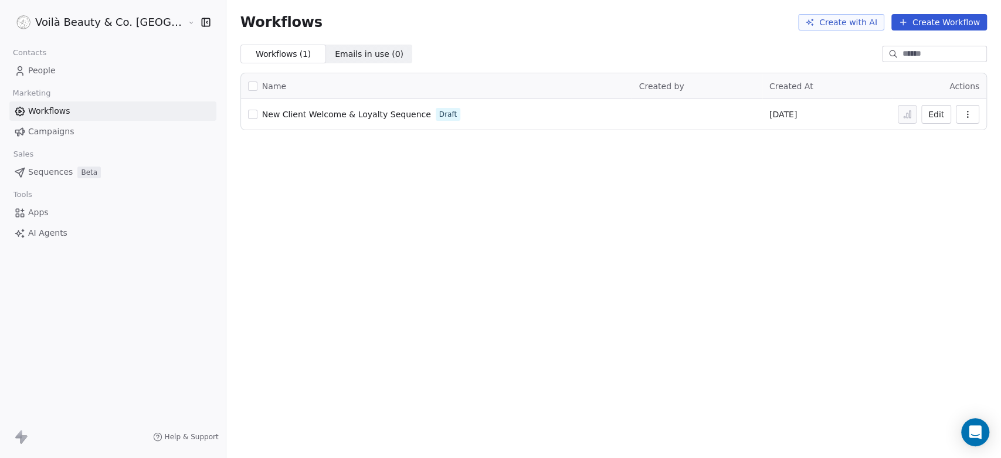
click at [43, 131] on span "Campaigns" at bounding box center [51, 131] width 46 height 12
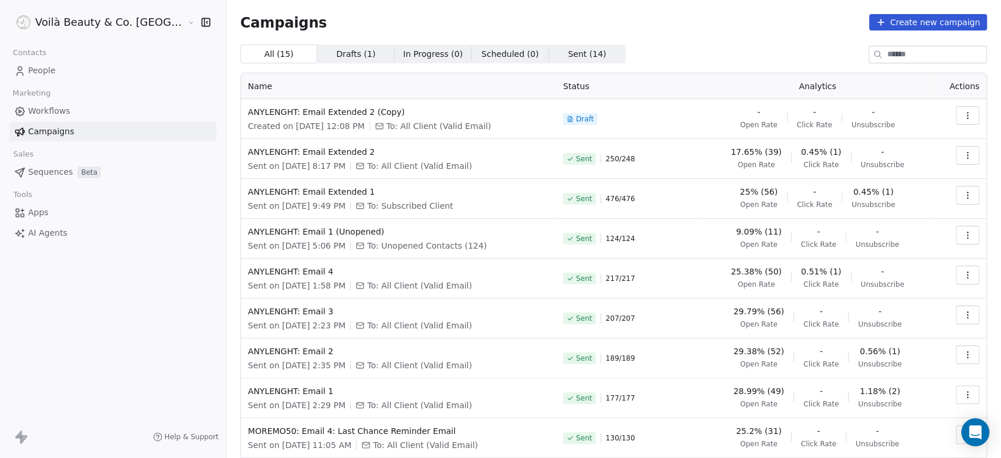
click at [962, 117] on icon "button" at bounding box center [966, 115] width 9 height 9
click at [866, 142] on span "Edit" at bounding box center [873, 142] width 18 height 14
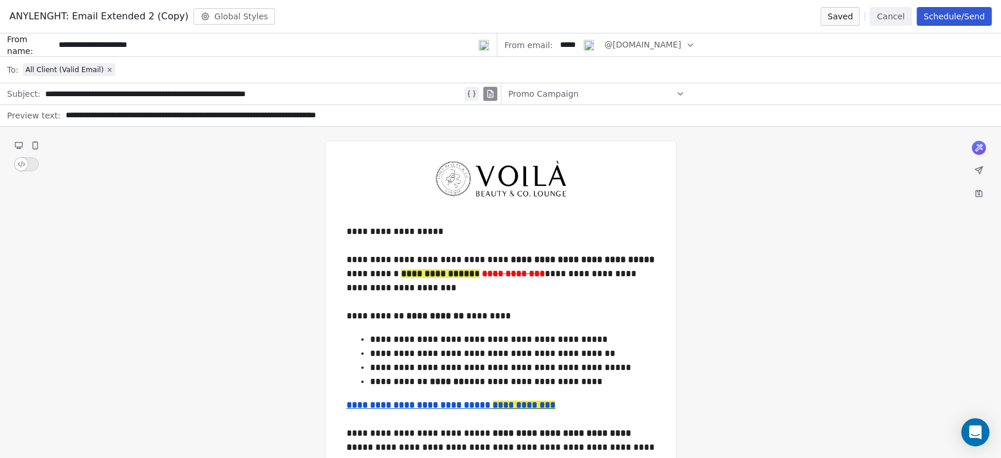
click at [106, 71] on icon at bounding box center [109, 69] width 7 height 7
click at [74, 69] on span "Select a segment" at bounding box center [59, 70] width 72 height 12
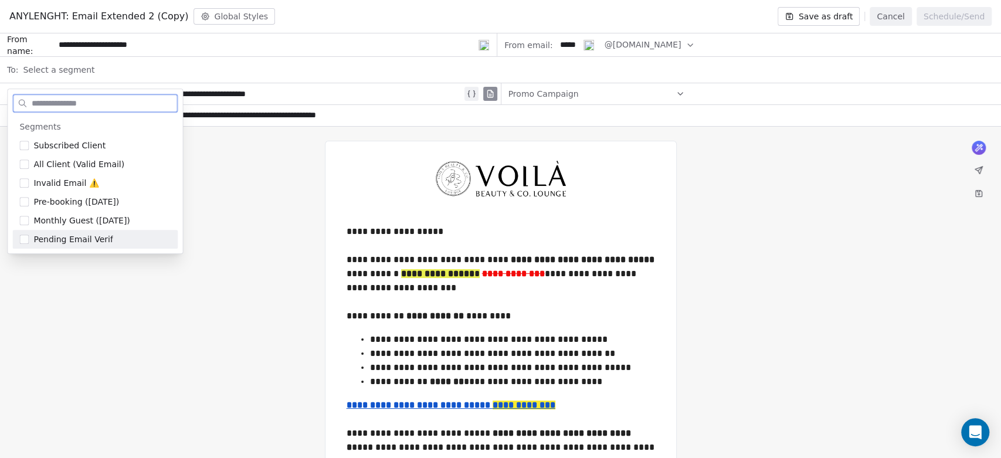
click at [73, 239] on span "Pending Email Verif" at bounding box center [72, 239] width 79 height 12
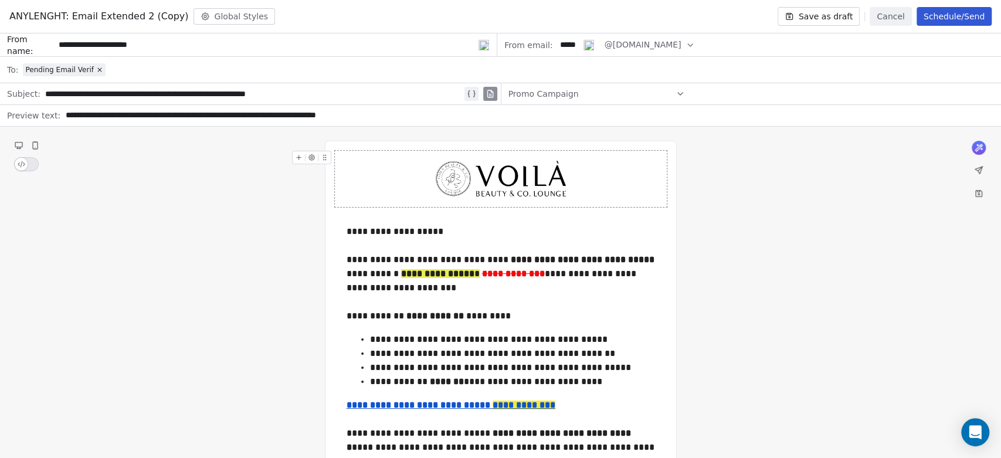
click at [972, 16] on button "Schedule/Send" at bounding box center [953, 16] width 75 height 19
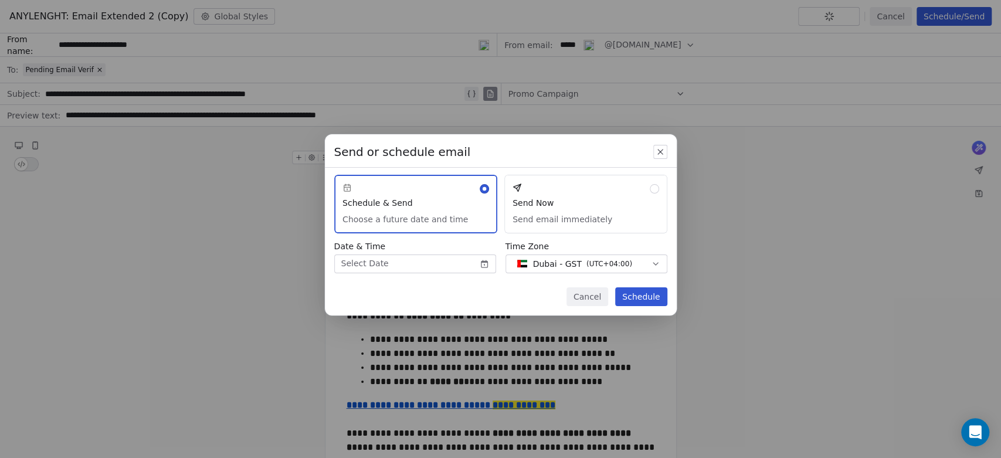
click at [593, 215] on button "Send Now Send email immediately" at bounding box center [585, 204] width 163 height 59
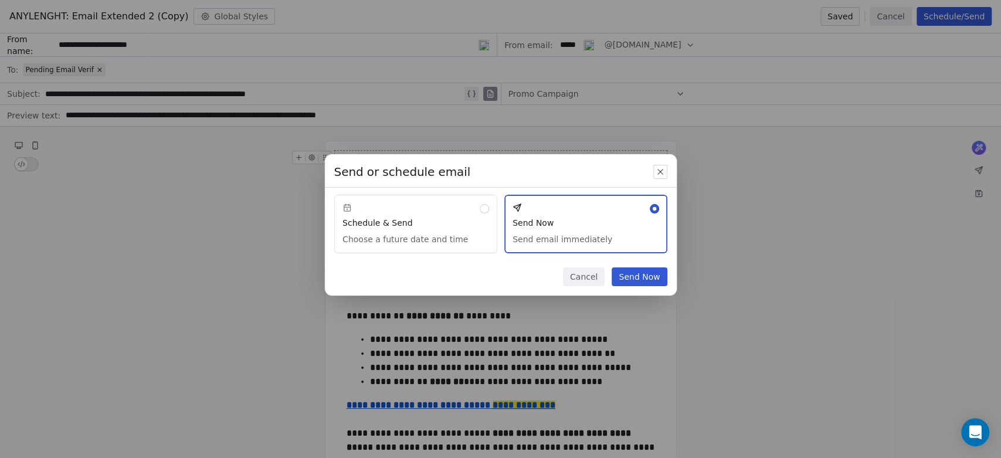
click at [643, 275] on button "Send Now" at bounding box center [638, 276] width 55 height 19
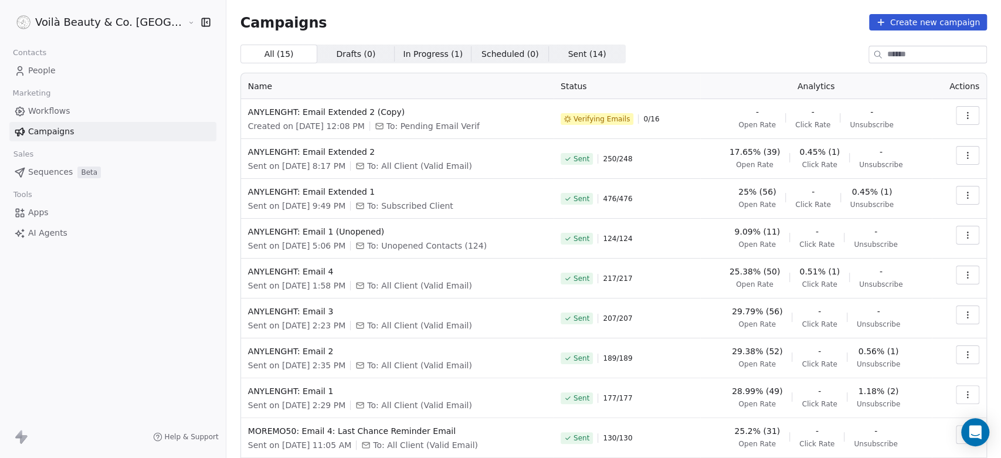
click at [115, 309] on div "Voilà Beauty & Co. Lounge Contacts People Marketing Workflows Campaigns Sales S…" at bounding box center [113, 229] width 226 height 458
click at [49, 73] on span "People" at bounding box center [42, 70] width 28 height 12
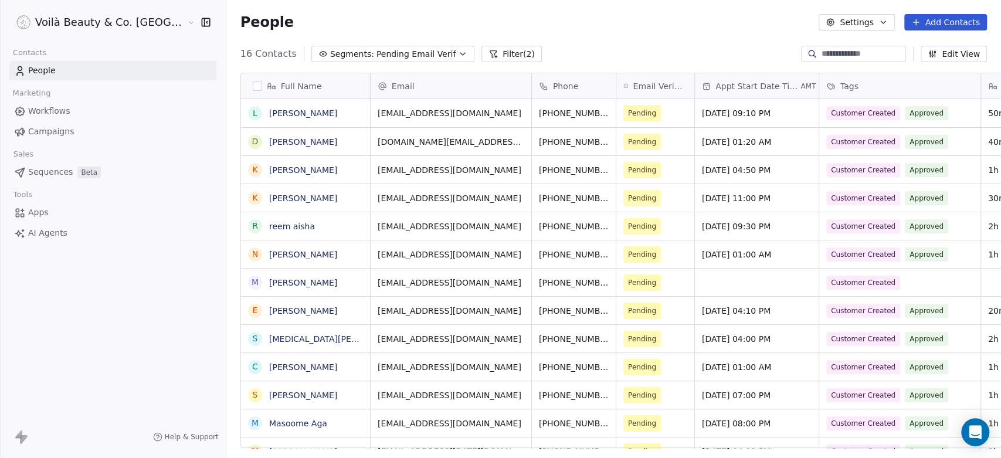
scroll to position [393, 816]
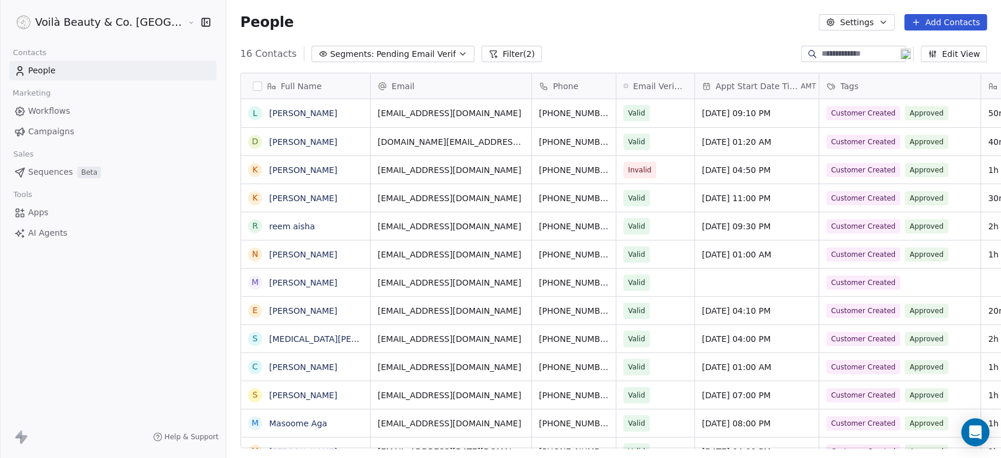
click at [382, 52] on span "Pending Email Verif" at bounding box center [415, 54] width 79 height 12
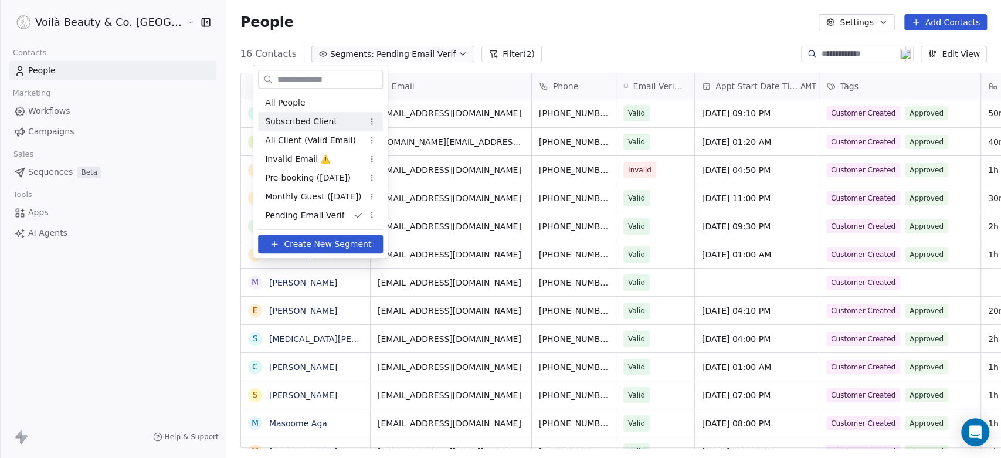
drag, startPoint x: 284, startPoint y: 100, endPoint x: 288, endPoint y: 116, distance: 17.1
click at [288, 116] on div "All People Subscribed Client All Client (Valid Email) Invalid Email ⚠️ Pre-book…" at bounding box center [320, 158] width 125 height 131
click at [289, 116] on span "Subscribed Client" at bounding box center [301, 121] width 72 height 12
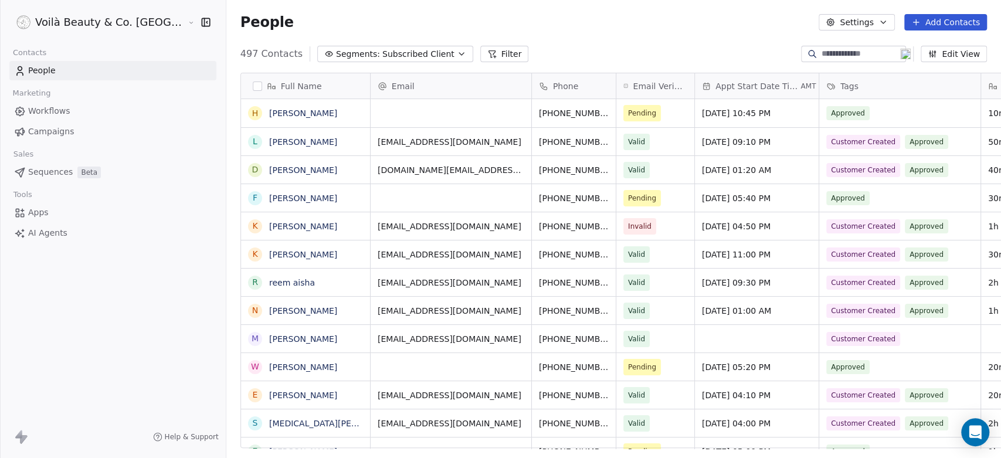
click at [253, 85] on button "button" at bounding box center [257, 85] width 9 height 9
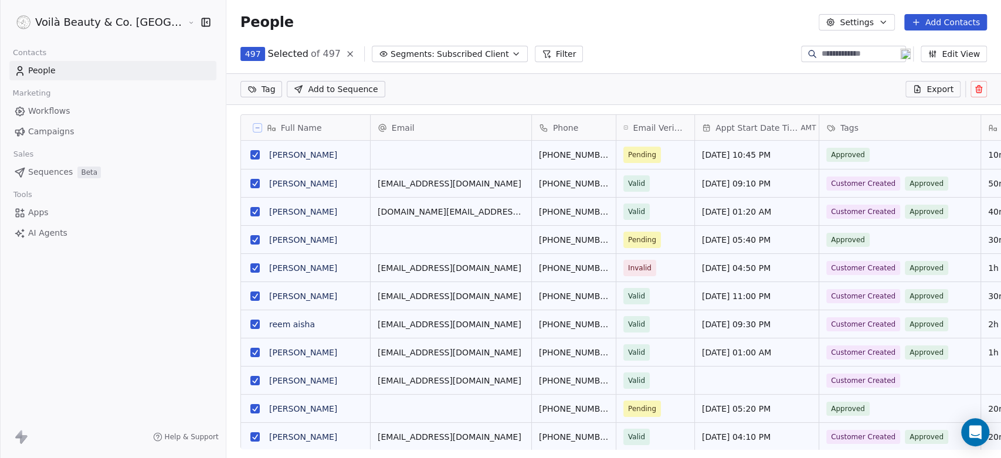
scroll to position [352, 816]
click at [945, 86] on span "Export" at bounding box center [939, 89] width 27 height 12
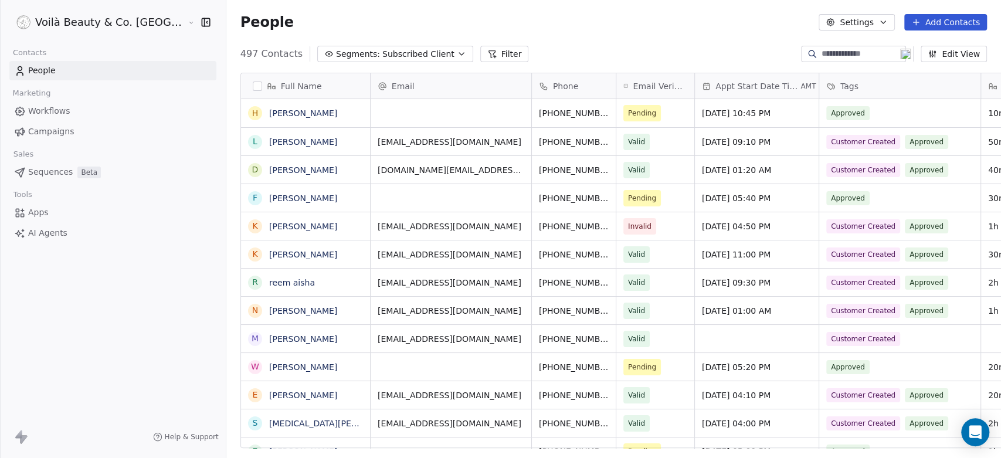
scroll to position [393, 816]
click at [253, 87] on button "button" at bounding box center [257, 85] width 9 height 9
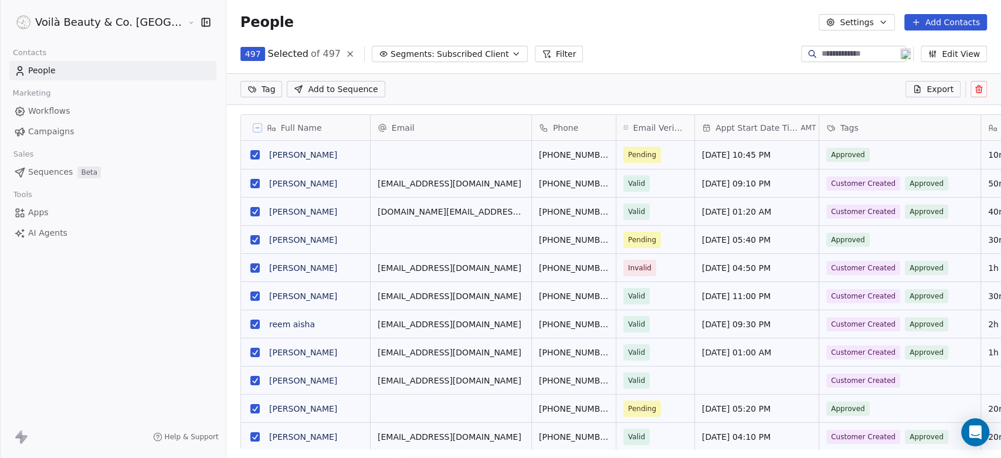
click at [931, 91] on span "Export" at bounding box center [939, 89] width 27 height 12
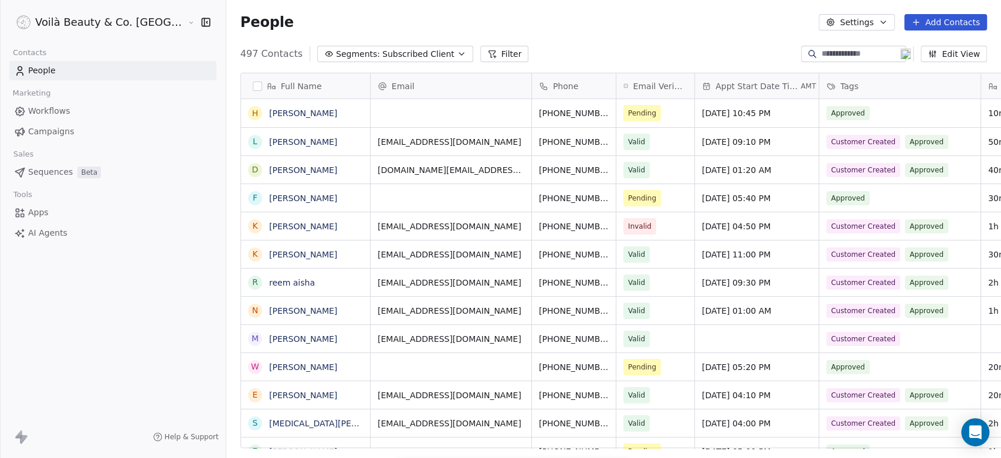
click at [253, 81] on button "button" at bounding box center [257, 85] width 9 height 9
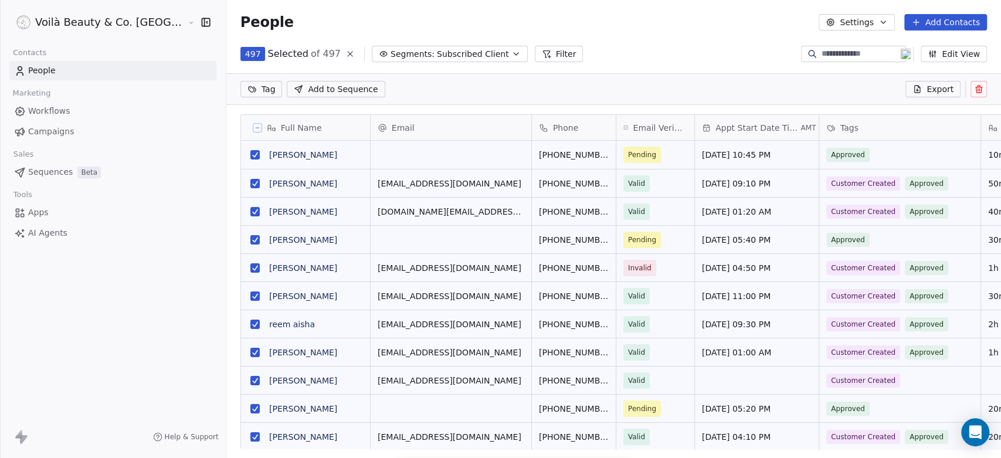
scroll to position [352, 816]
click at [887, 26] on icon "button" at bounding box center [882, 22] width 9 height 9
click at [856, 102] on span "Export" at bounding box center [863, 104] width 27 height 12
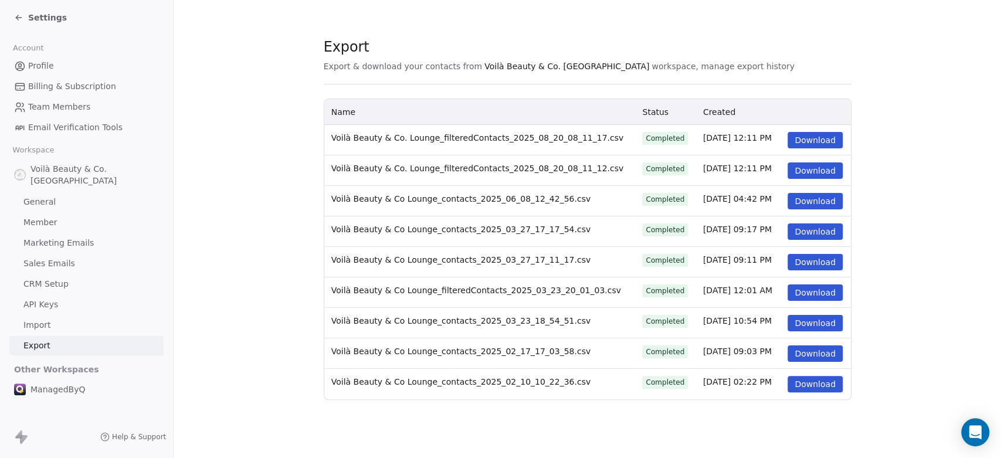
click at [799, 142] on button "Download" at bounding box center [814, 140] width 55 height 16
click at [41, 64] on span "Profile" at bounding box center [41, 66] width 26 height 12
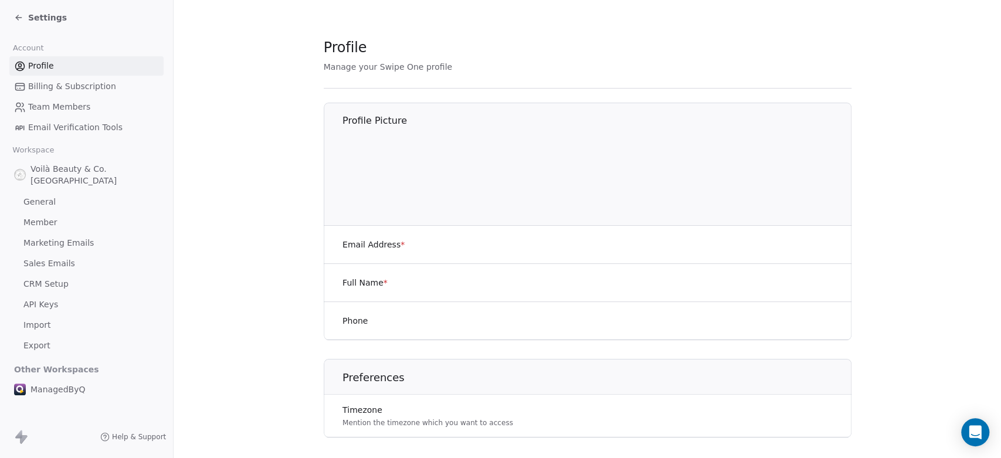
click at [32, 18] on span "Settings" at bounding box center [47, 18] width 39 height 12
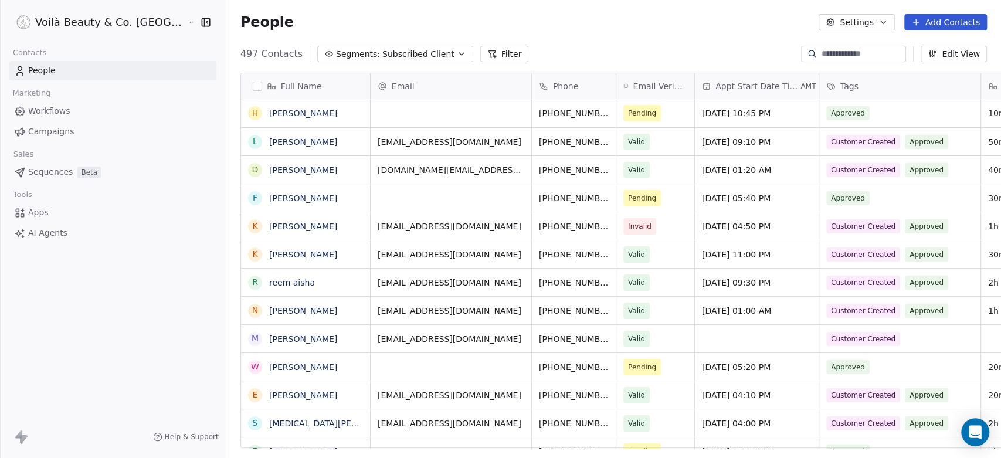
scroll to position [393, 816]
click at [47, 130] on span "Campaigns" at bounding box center [51, 131] width 46 height 12
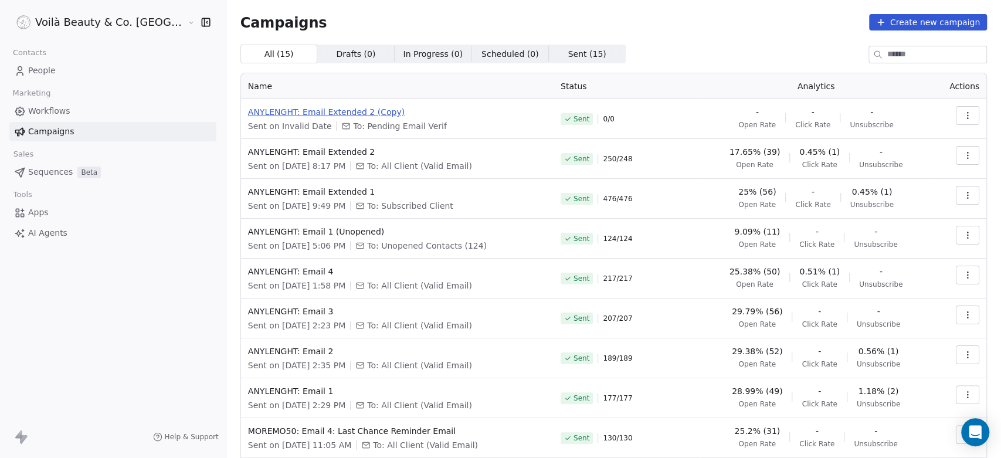
click at [248, 114] on span "ANYLENGHT: Email Extended 2 (Copy)" at bounding box center [397, 112] width 298 height 12
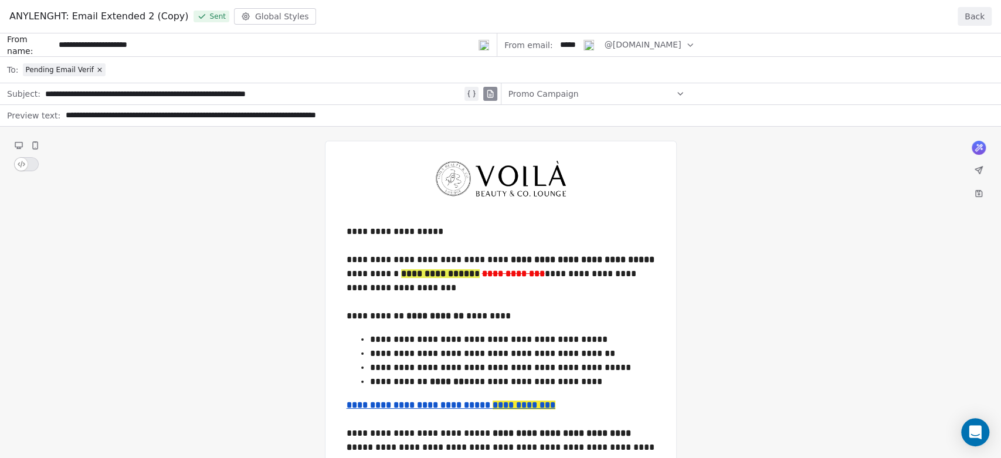
click at [979, 14] on button "Back" at bounding box center [974, 16] width 34 height 19
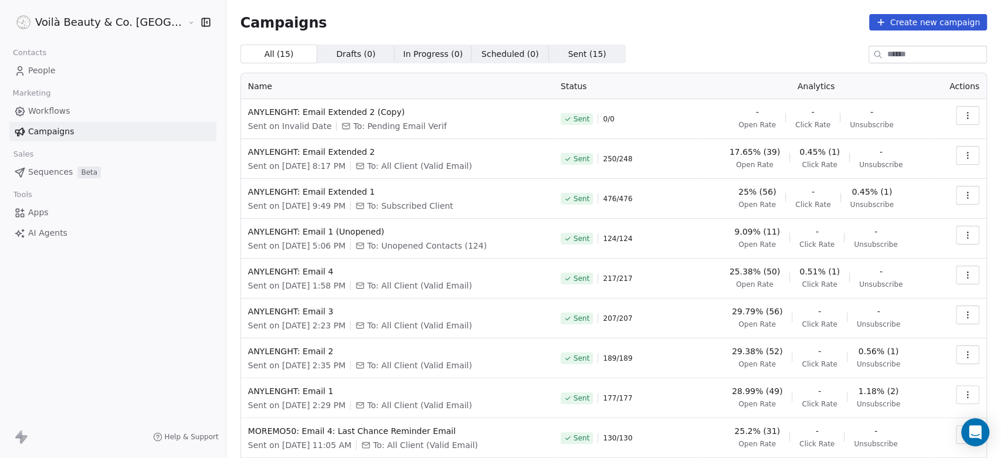
click at [19, 69] on icon at bounding box center [20, 68] width 4 height 4
click at [52, 68] on span "People" at bounding box center [42, 70] width 28 height 12
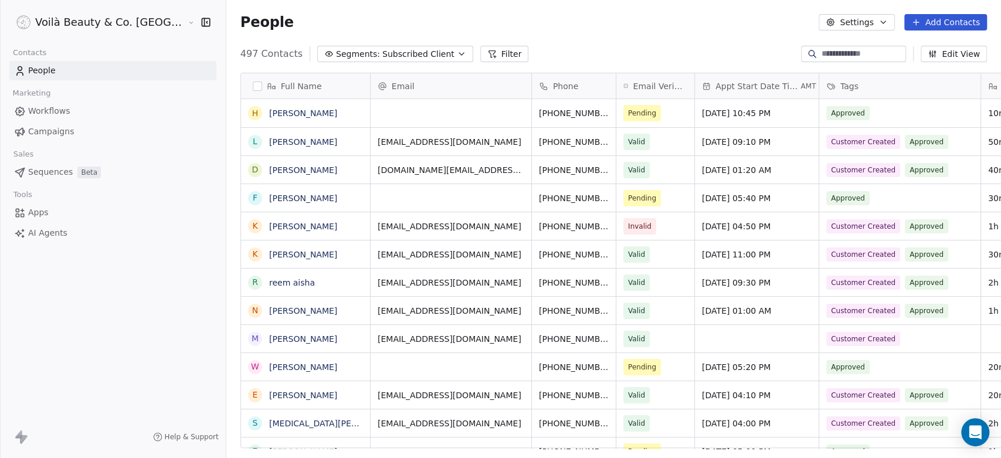
scroll to position [393, 816]
click at [49, 134] on span "Campaigns" at bounding box center [51, 131] width 46 height 12
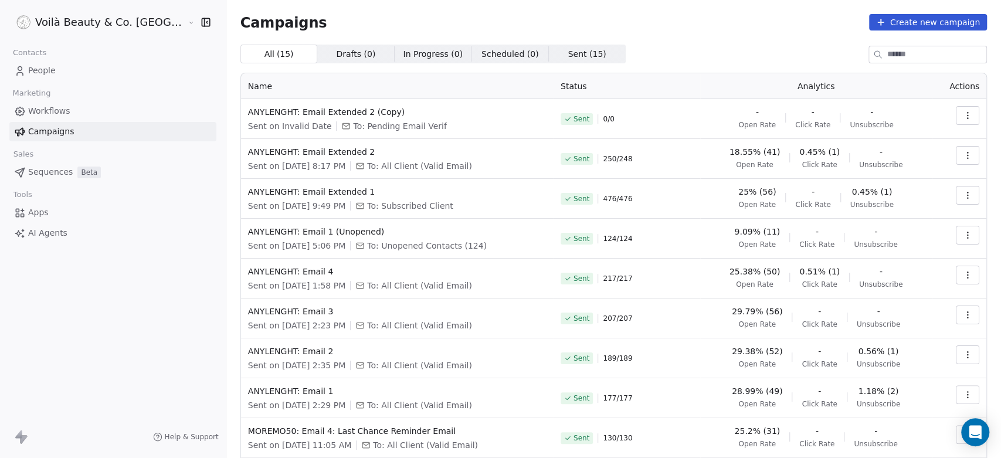
click at [962, 118] on button "button" at bounding box center [966, 115] width 23 height 19
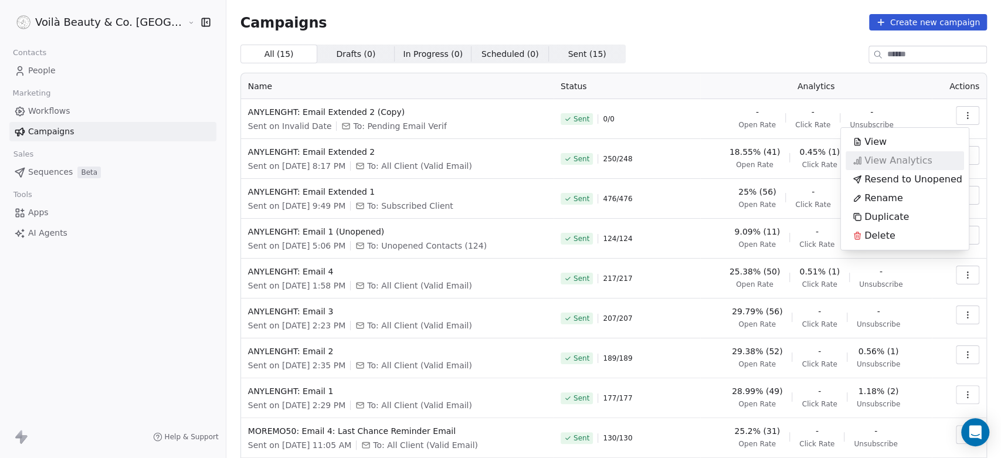
click at [887, 161] on span "View Analytics" at bounding box center [898, 161] width 68 height 14
click at [873, 139] on span "View" at bounding box center [875, 142] width 22 height 14
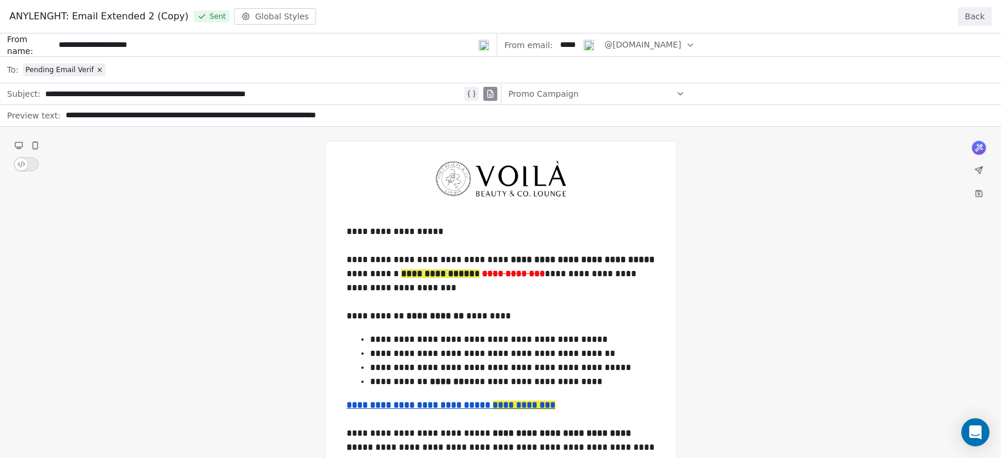
click at [984, 15] on button "Back" at bounding box center [974, 16] width 34 height 19
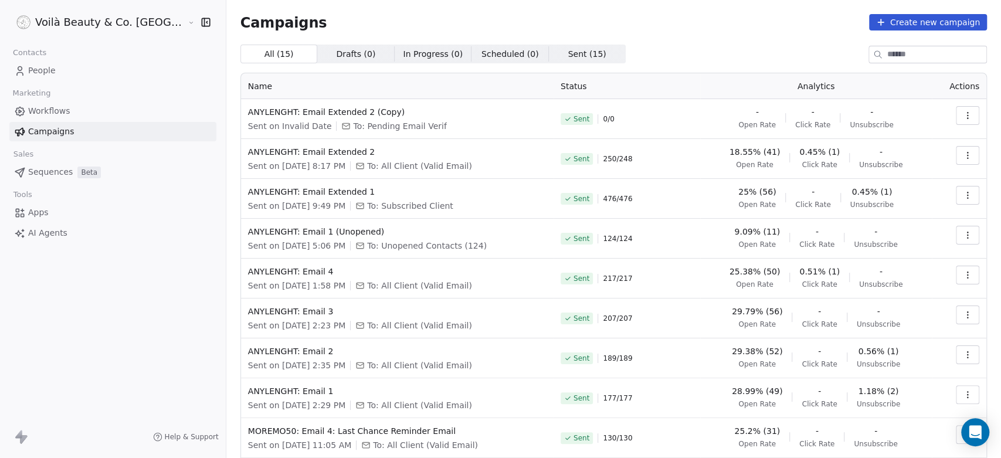
click at [46, 76] on span "People" at bounding box center [42, 70] width 28 height 12
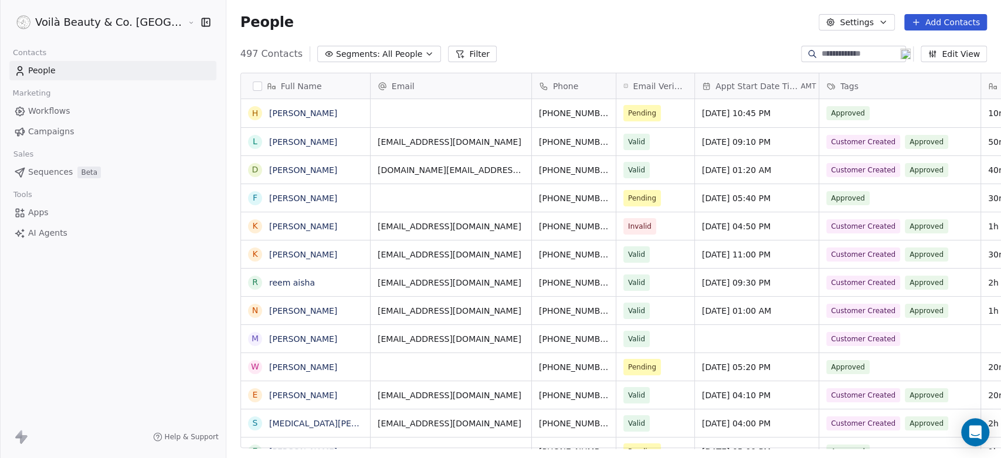
scroll to position [393, 816]
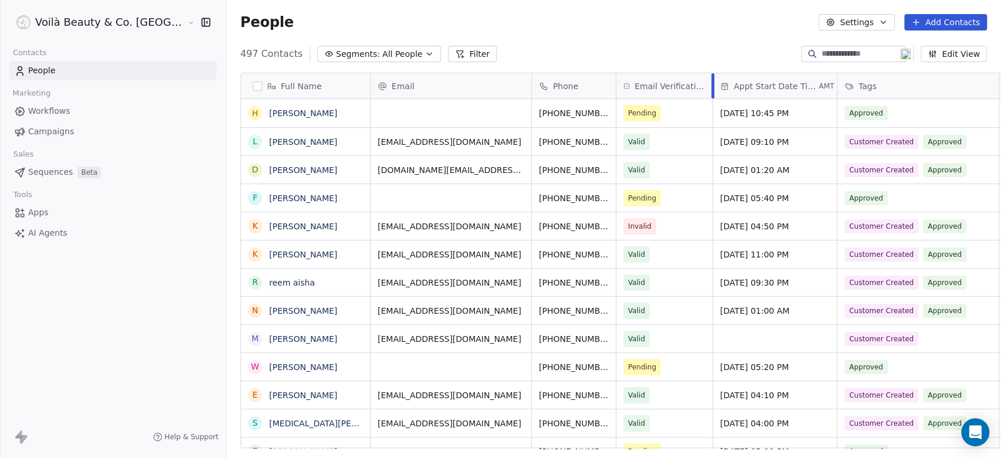
drag, startPoint x: 640, startPoint y: 80, endPoint x: 658, endPoint y: 80, distance: 18.2
click at [711, 80] on div at bounding box center [712, 85] width 3 height 25
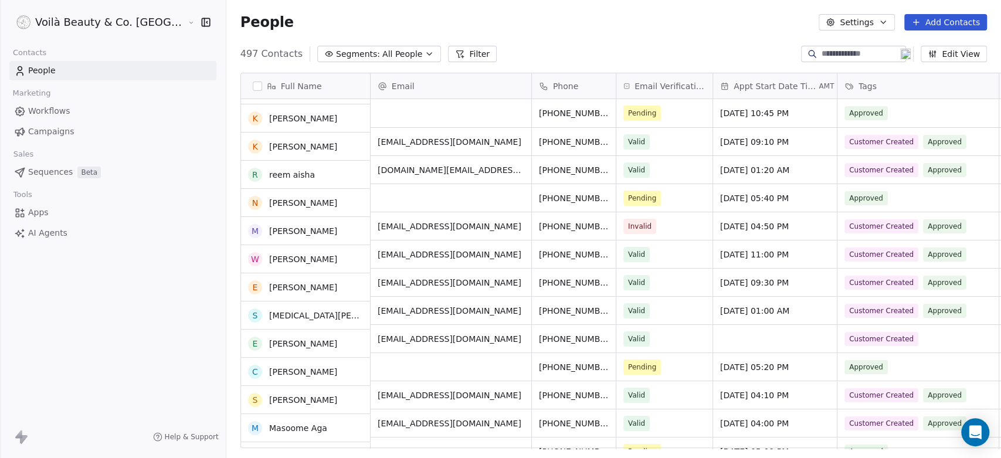
scroll to position [0, 0]
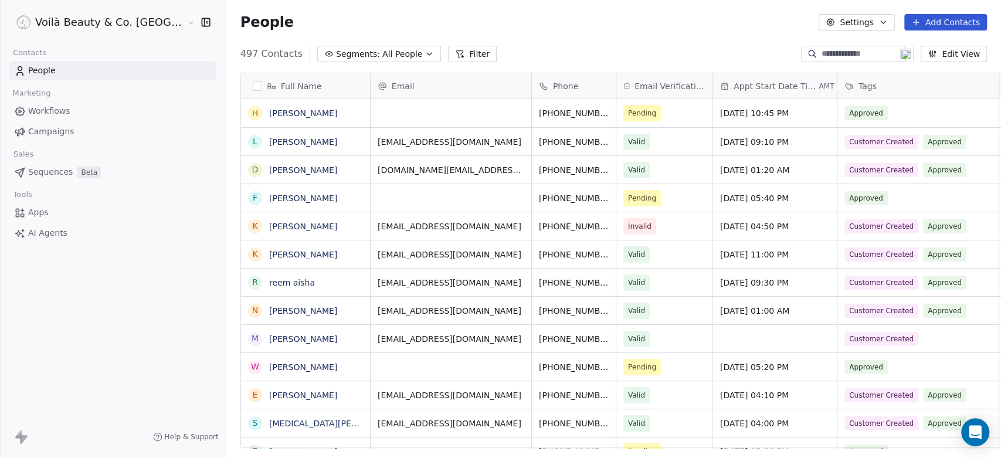
click at [382, 57] on span "All People" at bounding box center [402, 54] width 40 height 12
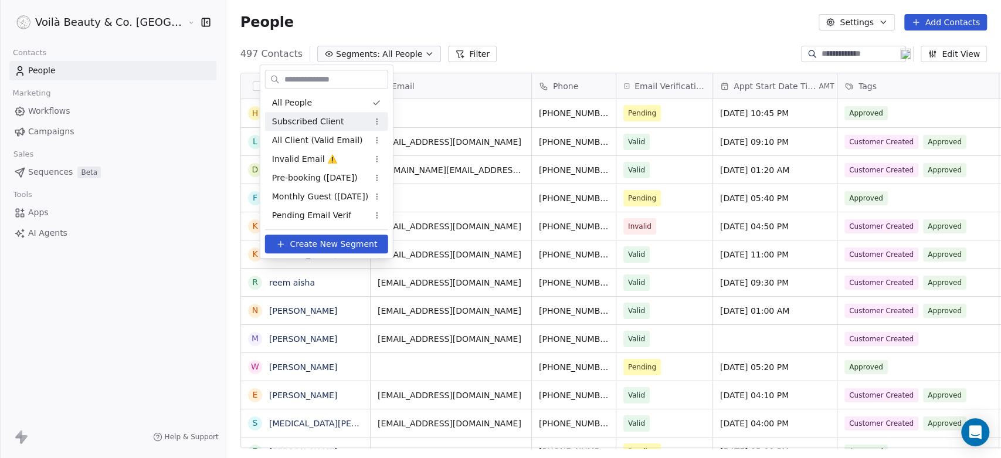
click at [326, 125] on span "Subscribed Client" at bounding box center [308, 121] width 72 height 12
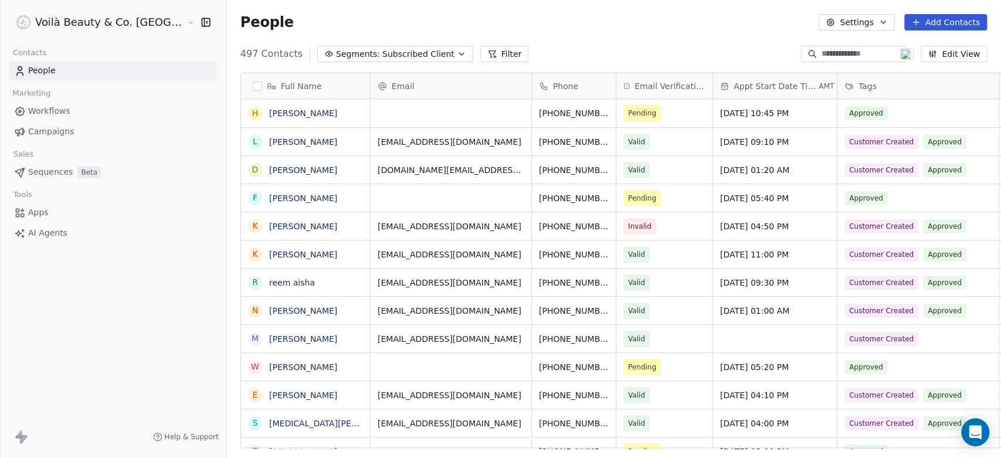
scroll to position [393, 816]
click at [382, 51] on span "Subscribed Client" at bounding box center [418, 54] width 72 height 12
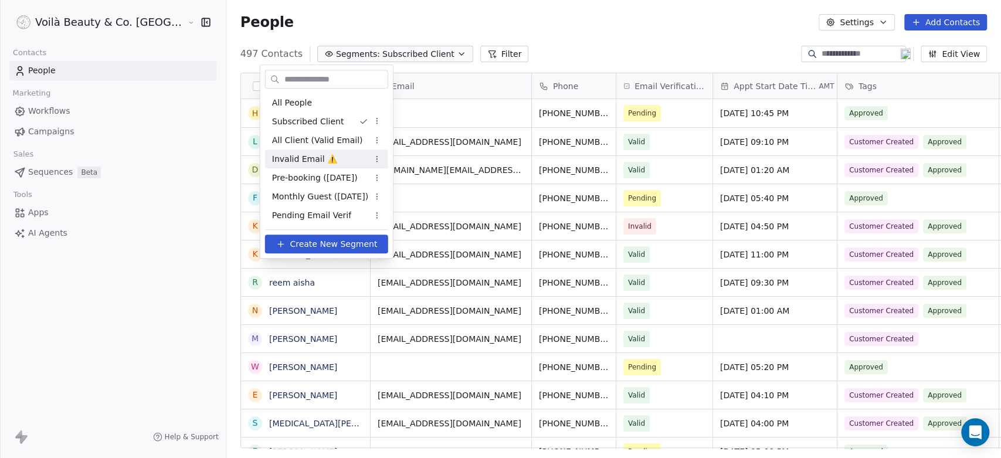
click at [314, 158] on span "Invalid Email ⚠️" at bounding box center [304, 159] width 65 height 12
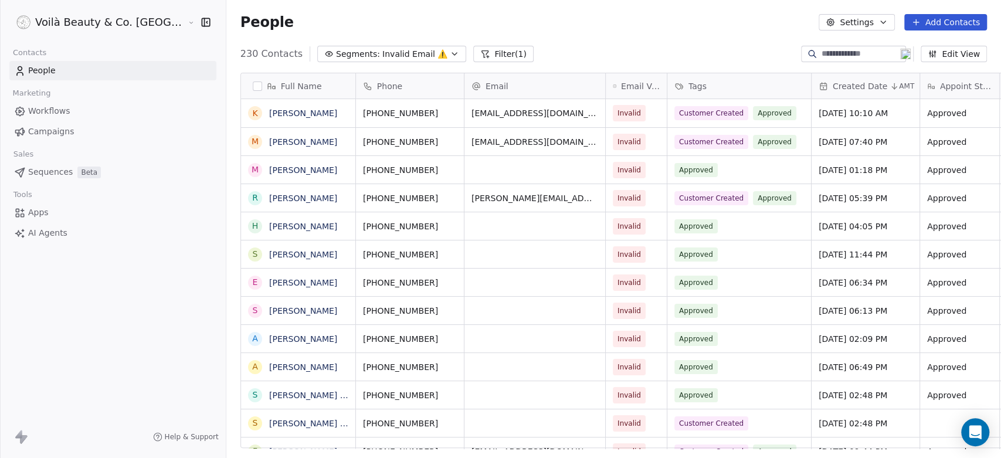
click at [382, 53] on span "Invalid Email ⚠️" at bounding box center [414, 54] width 65 height 12
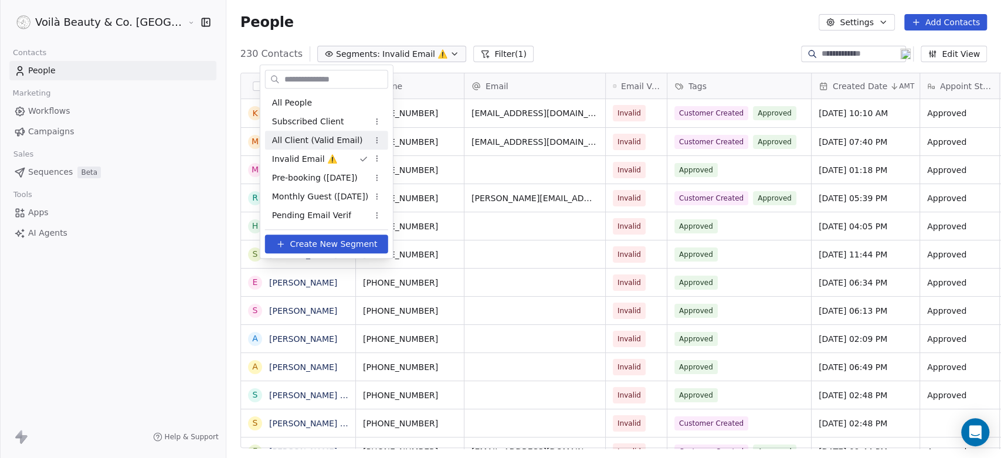
click at [348, 136] on span "All Client (Valid Email)" at bounding box center [317, 140] width 91 height 12
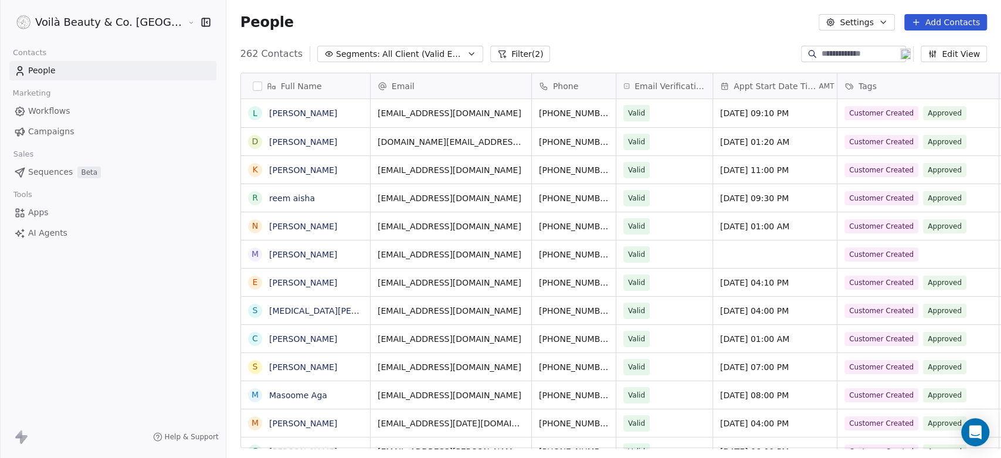
click at [253, 87] on button "button" at bounding box center [257, 85] width 9 height 9
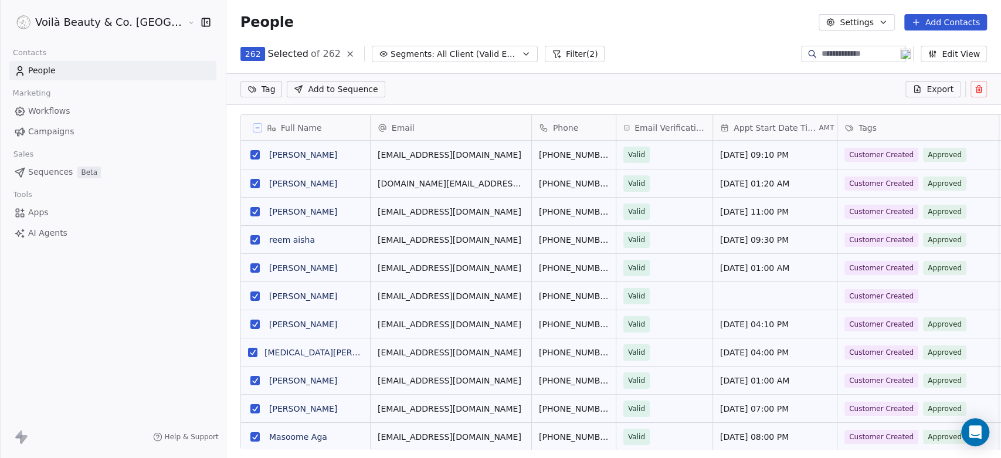
click at [254, 125] on icon at bounding box center [257, 128] width 6 height 6
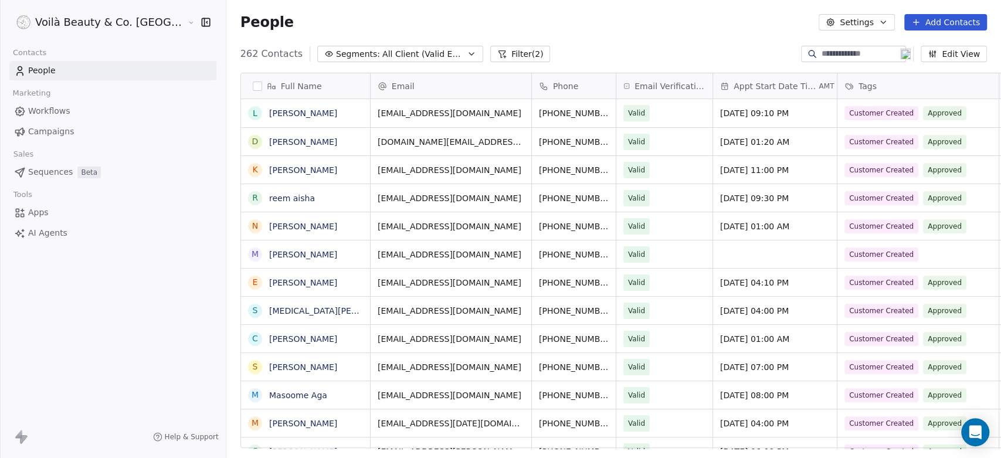
click at [52, 74] on span "People" at bounding box center [42, 70] width 28 height 12
click at [35, 111] on span "Workflows" at bounding box center [49, 111] width 42 height 12
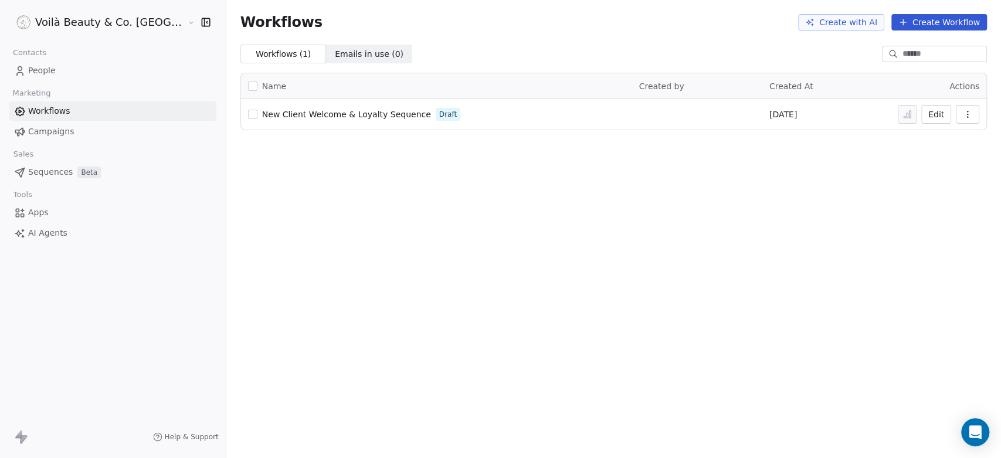
click at [59, 134] on span "Campaigns" at bounding box center [51, 131] width 46 height 12
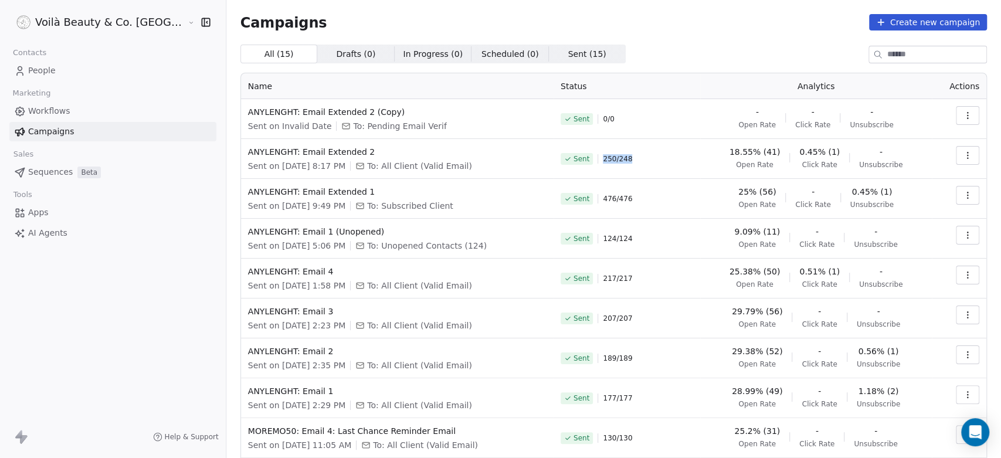
drag, startPoint x: 585, startPoint y: 158, endPoint x: 617, endPoint y: 158, distance: 31.7
click at [617, 158] on div "Sent 250 / 248" at bounding box center [626, 159] width 132 height 26
click at [962, 158] on icon "button" at bounding box center [966, 155] width 9 height 9
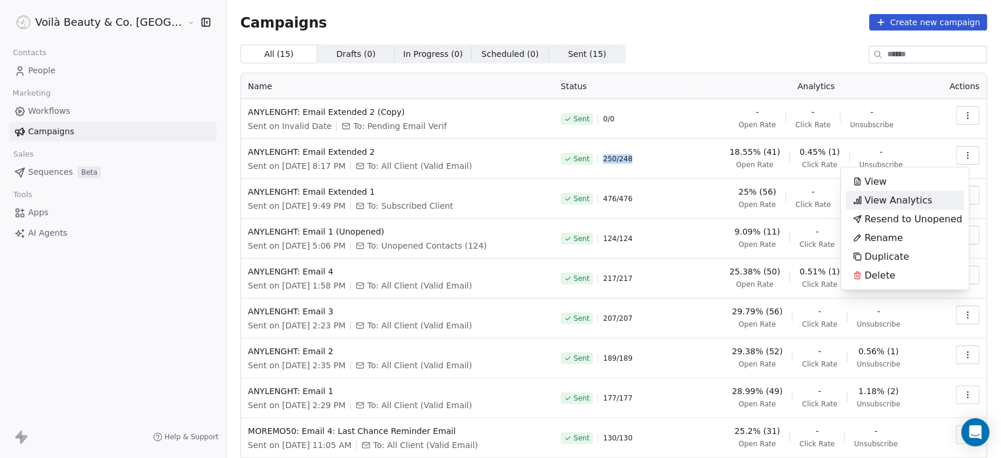
click at [880, 199] on span "View Analytics" at bounding box center [898, 200] width 68 height 14
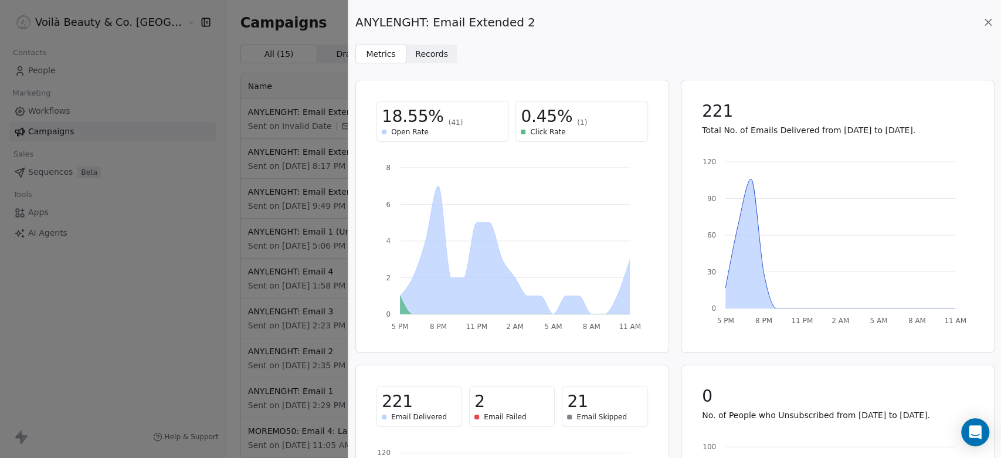
click at [420, 53] on span "Records" at bounding box center [431, 54] width 33 height 12
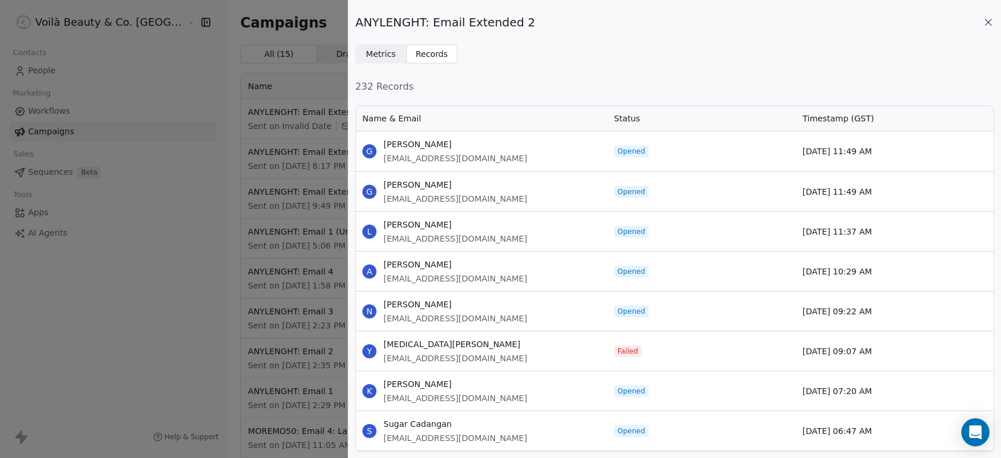
click at [992, 20] on icon at bounding box center [988, 22] width 12 height 12
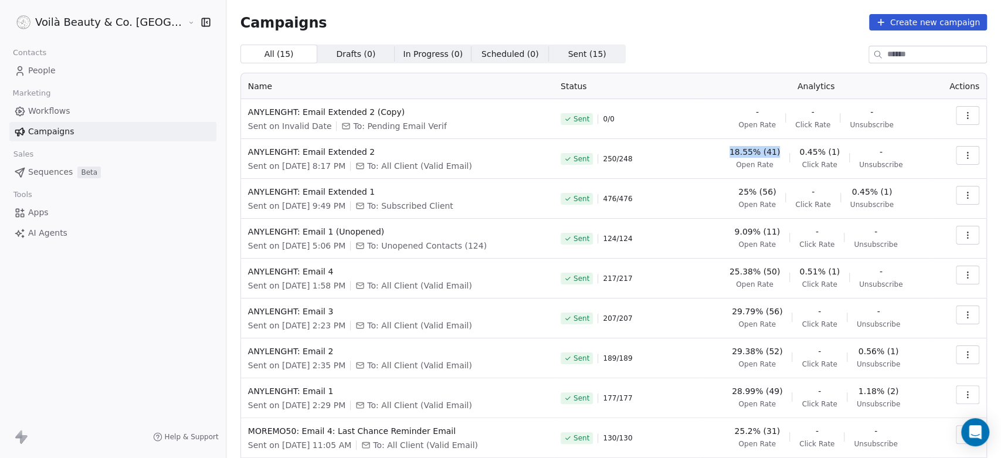
drag, startPoint x: 714, startPoint y: 148, endPoint x: 767, endPoint y: 150, distance: 52.2
click at [767, 150] on div "18.55% (41) Open Rate 0.45% (1) Click Rate - Unsubscribe" at bounding box center [815, 157] width 217 height 23
